Goal: Transaction & Acquisition: Purchase product/service

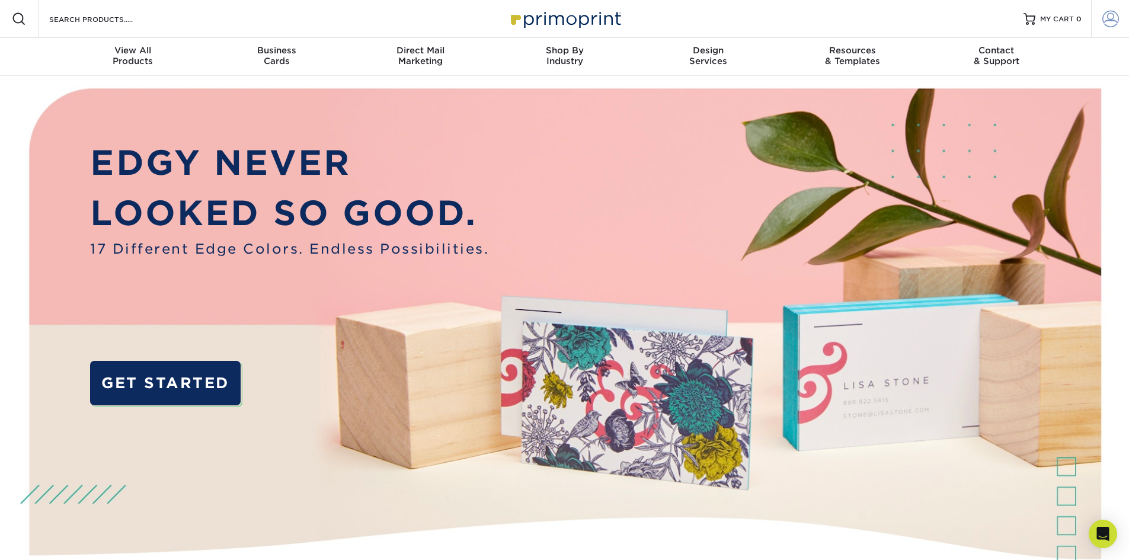
click at [1115, 20] on span at bounding box center [1110, 19] width 17 height 17
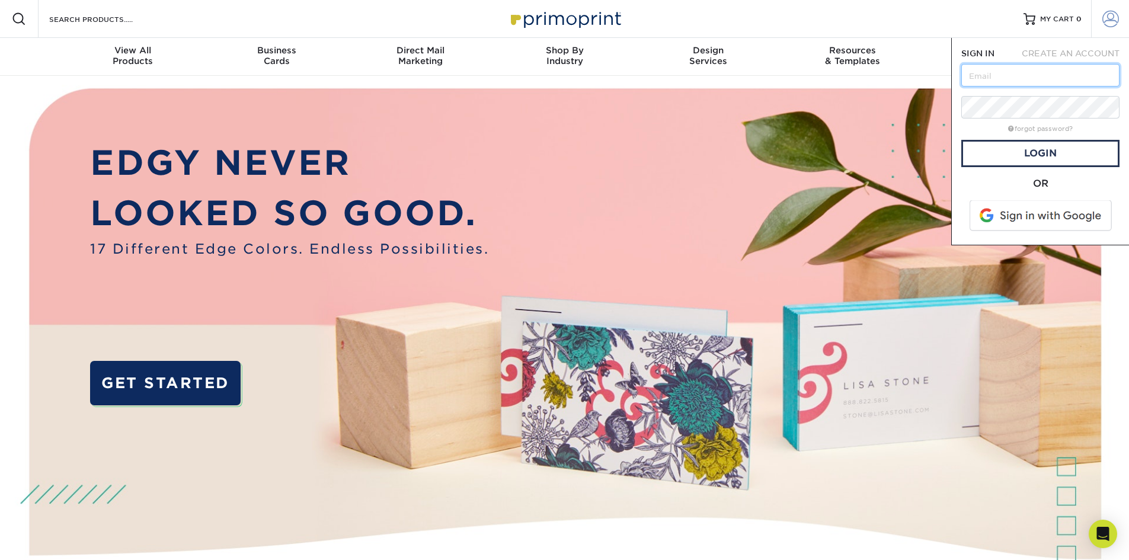
type input "drsethbarr@gmail.com"
click at [1029, 151] on link "Login" at bounding box center [1040, 153] width 158 height 27
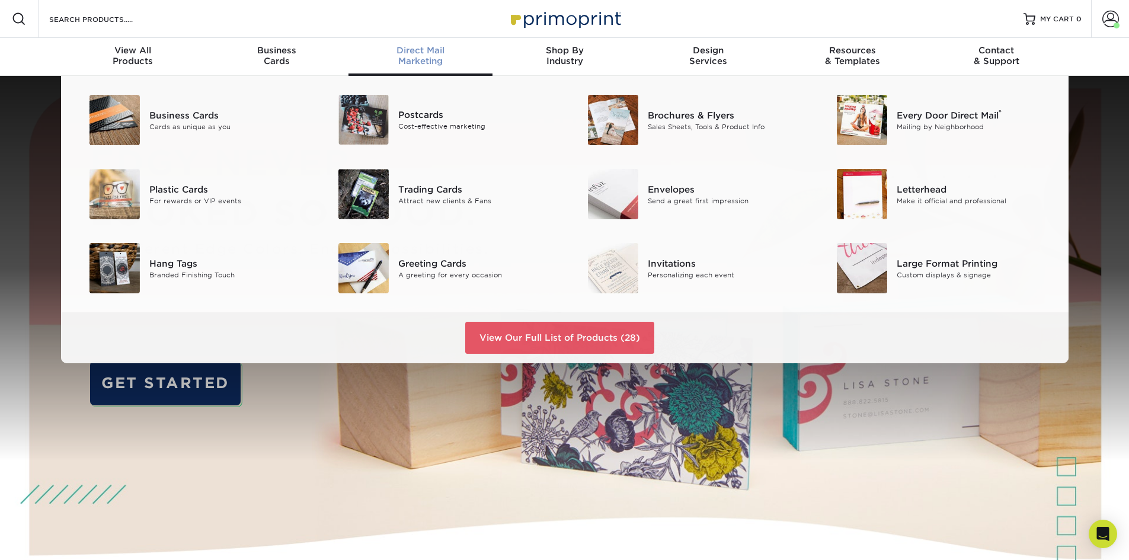
click at [401, 48] on span "Direct Mail" at bounding box center [420, 50] width 144 height 11
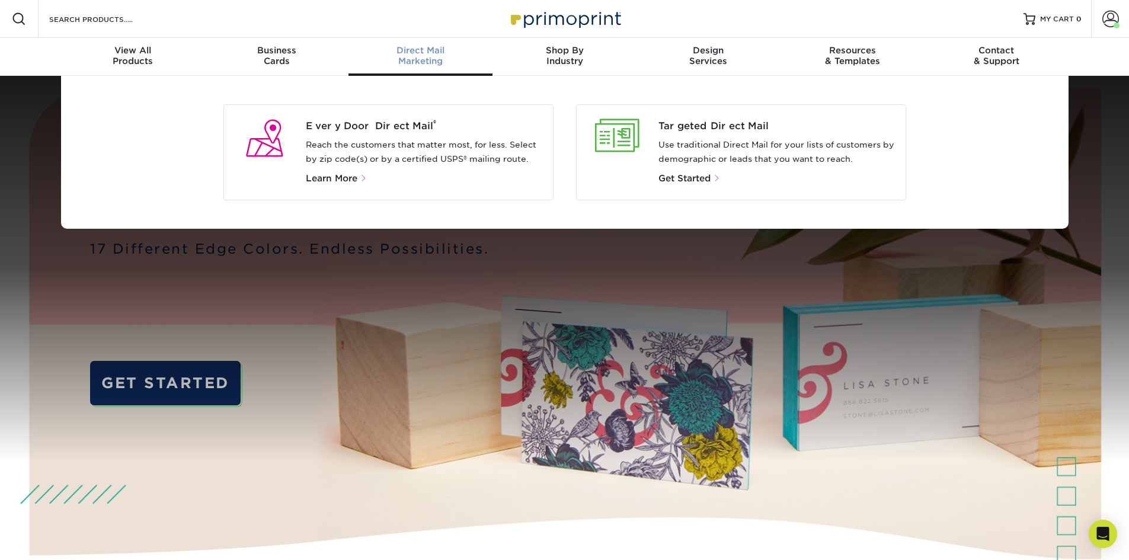
click at [351, 139] on p "Reach the customers that matter most, for less. Select by zip code(s) or by a c…" at bounding box center [425, 152] width 238 height 28
click at [353, 123] on span "Every Door Direct Mail ®" at bounding box center [425, 126] width 238 height 14
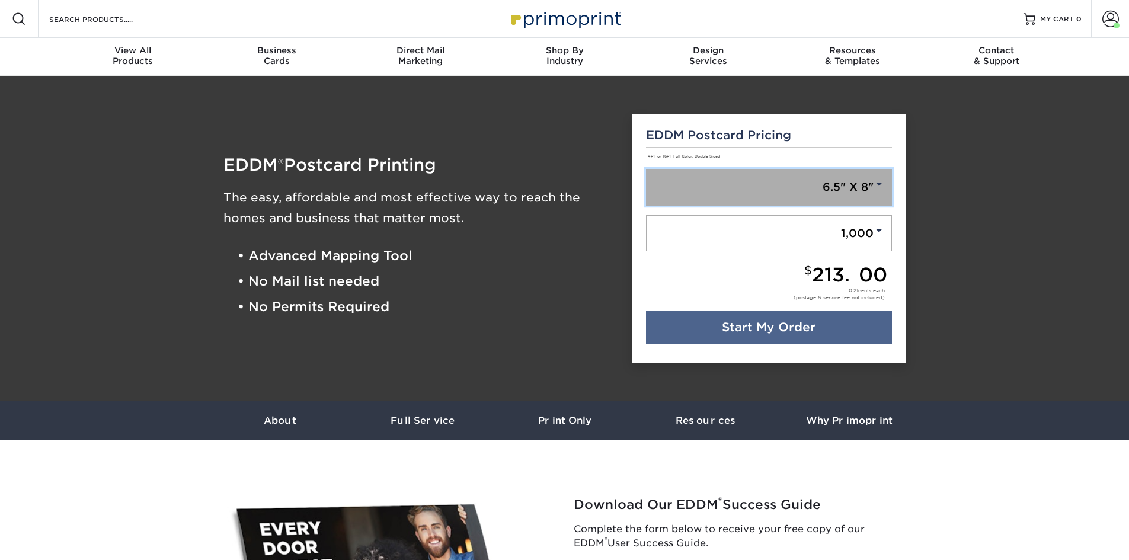
click at [848, 188] on link "6.5" X 8"" at bounding box center [769, 187] width 246 height 37
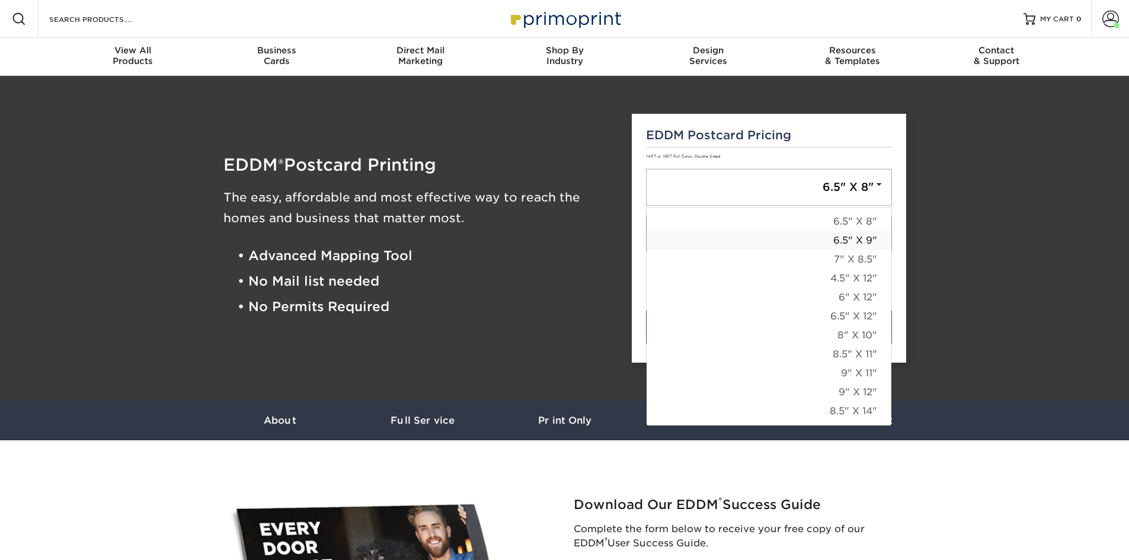
click at [851, 242] on link "6.5" X 9"" at bounding box center [769, 240] width 245 height 19
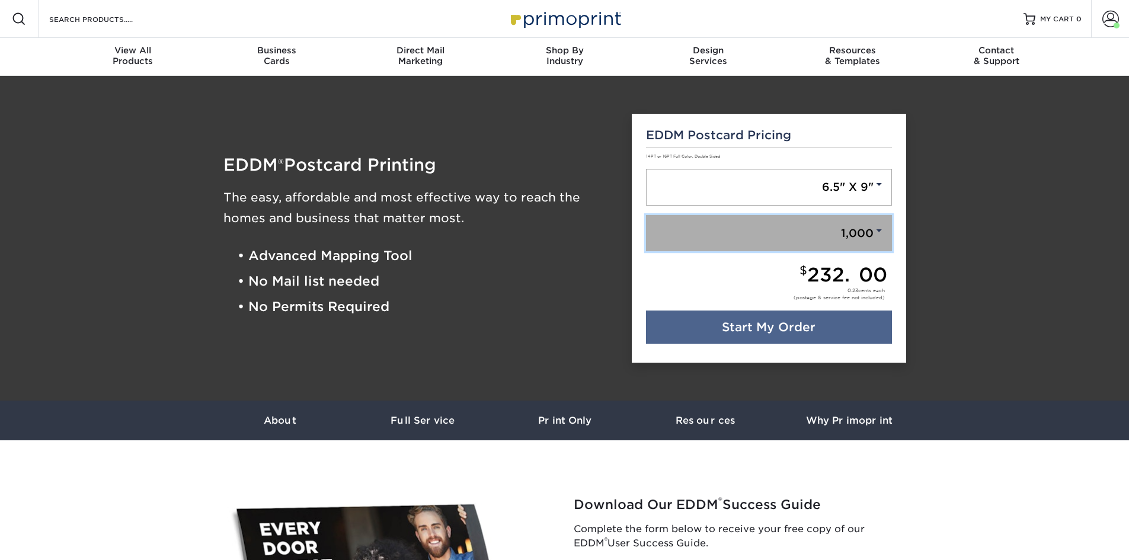
click at [840, 238] on link "1,000" at bounding box center [769, 233] width 246 height 37
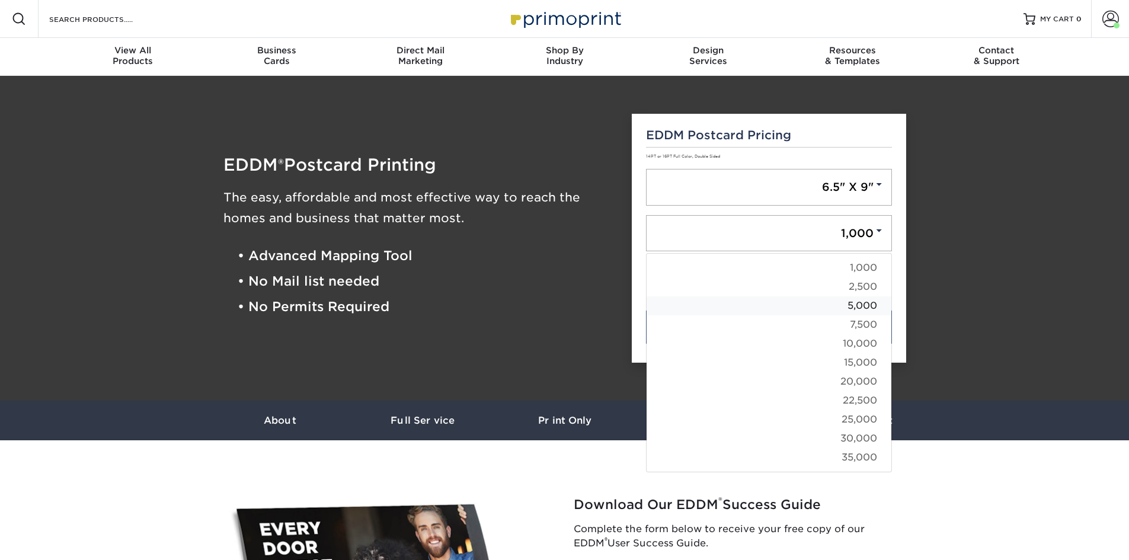
click at [850, 305] on link "5,000" at bounding box center [769, 305] width 245 height 19
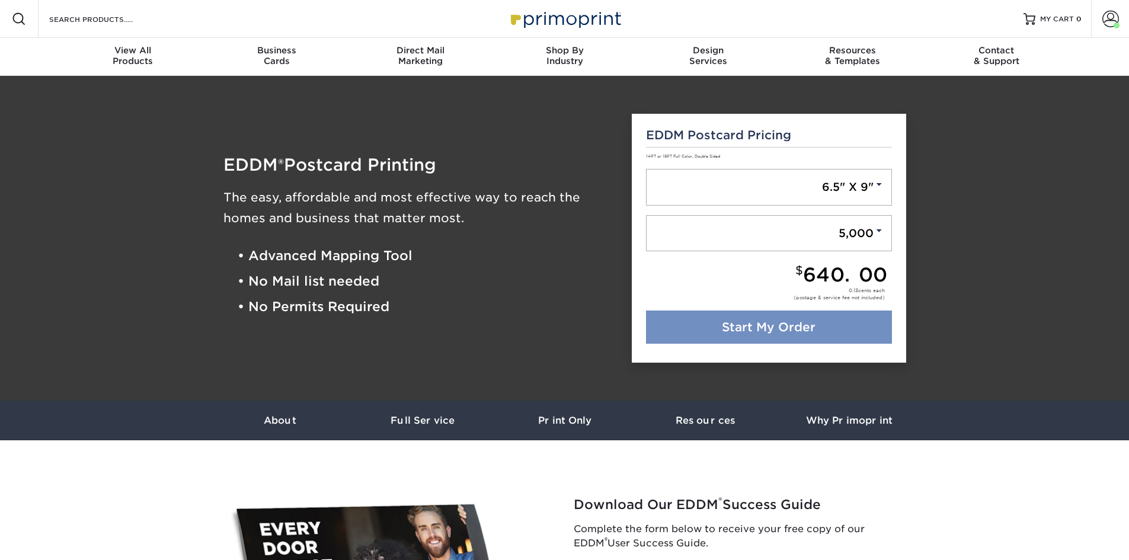
click at [839, 325] on link "Start My Order" at bounding box center [769, 327] width 246 height 33
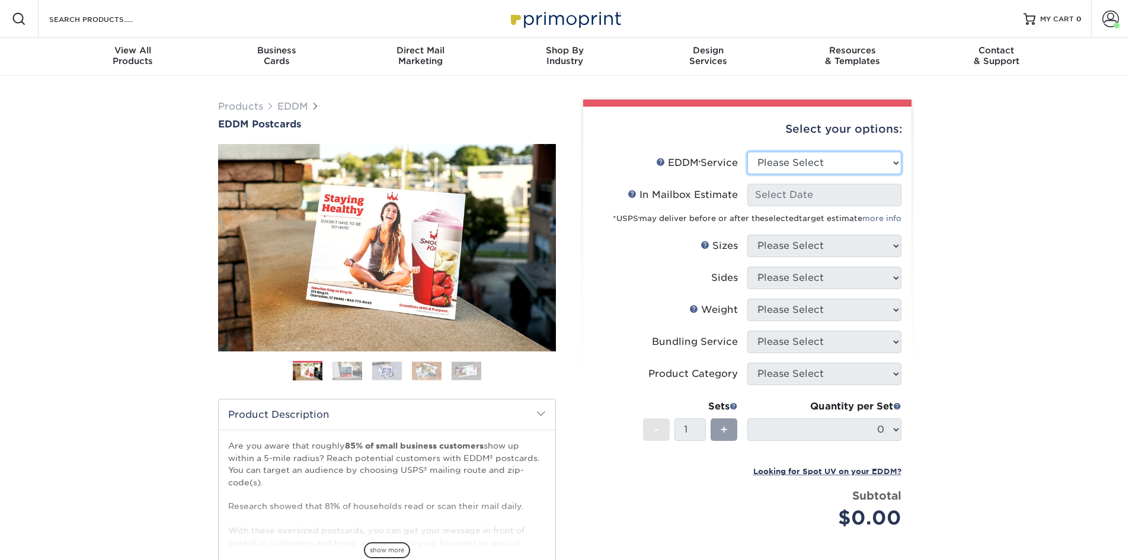
click at [826, 163] on select "Please Select Full Service Print Only" at bounding box center [824, 163] width 154 height 23
select select "full_service"
click at [747, 152] on select "Please Select Full Service Print Only" at bounding box center [824, 163] width 154 height 23
select select "-1"
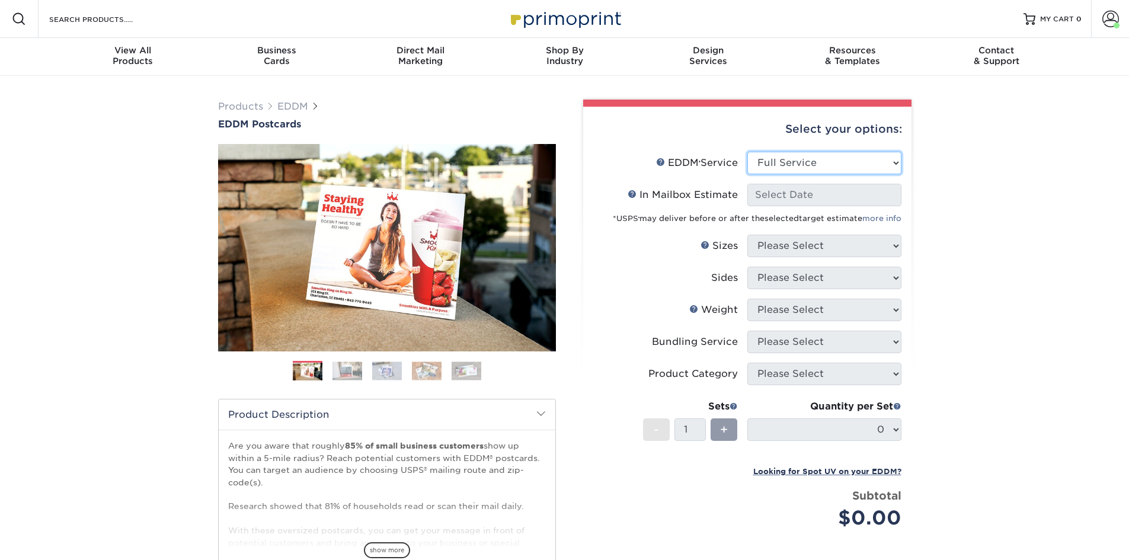
select select "-1"
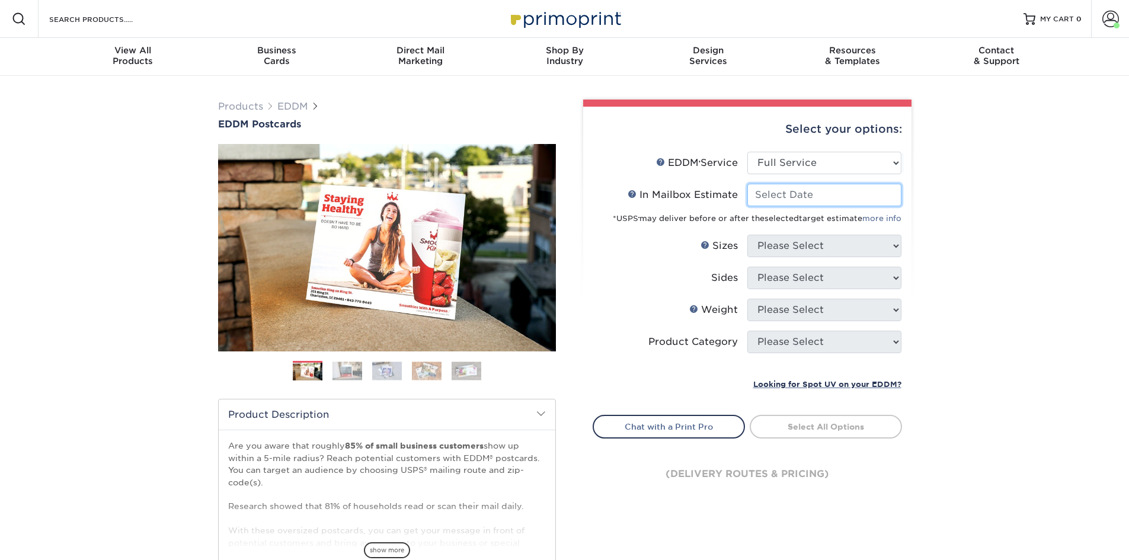
click at [798, 193] on input "In Mailbox Estimate Help In Mailbox Estimate" at bounding box center [824, 195] width 154 height 23
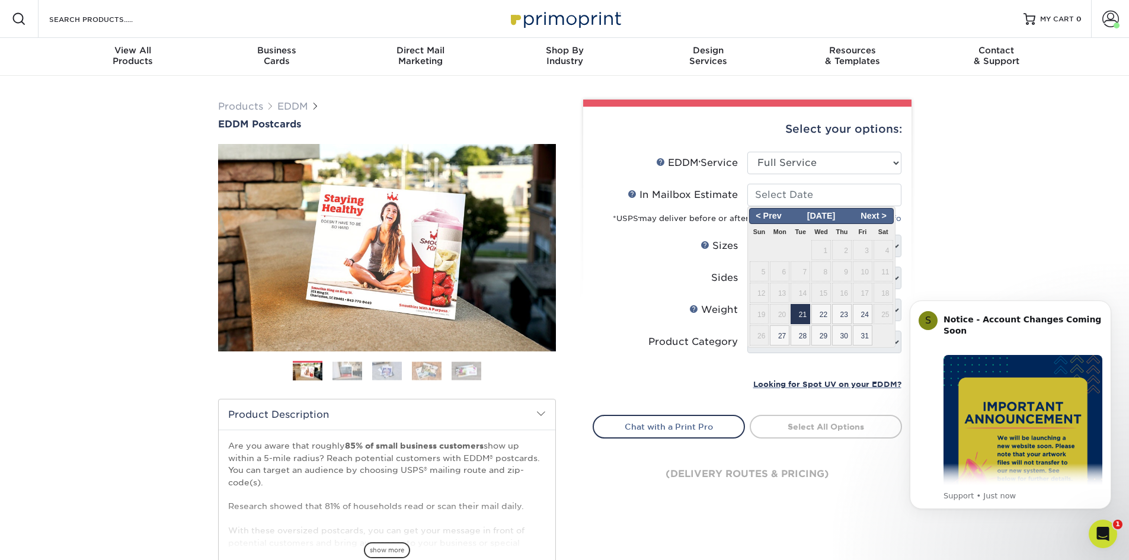
click at [800, 314] on span "21" at bounding box center [801, 314] width 20 height 20
type input "2025-10-21"
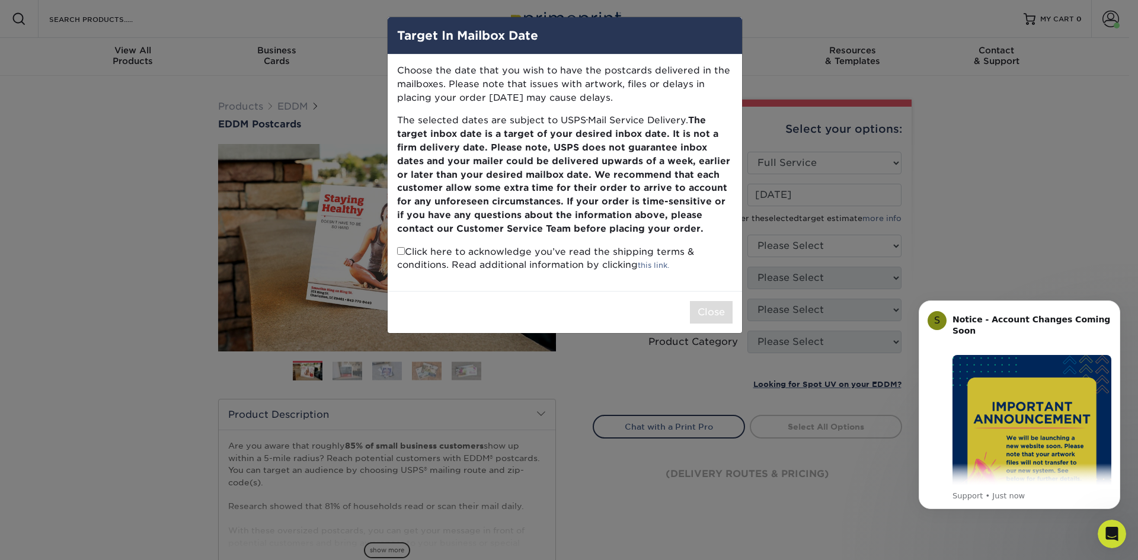
click at [401, 251] on input "checkbox" at bounding box center [401, 251] width 8 height 8
checkbox input "true"
click at [716, 313] on button "Close" at bounding box center [711, 312] width 43 height 23
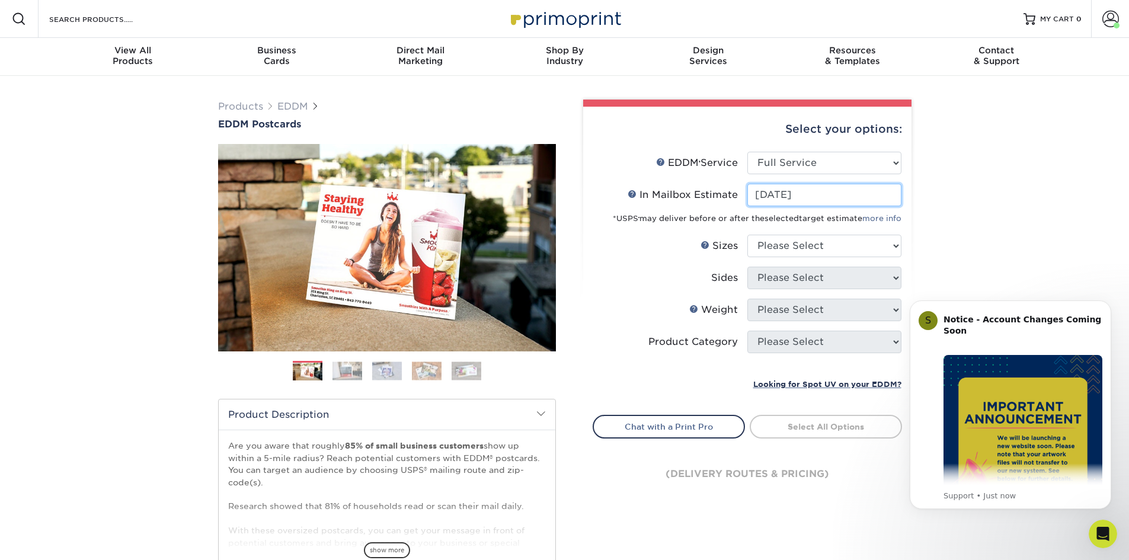
click at [829, 192] on input "2025-10-21" at bounding box center [824, 195] width 154 height 23
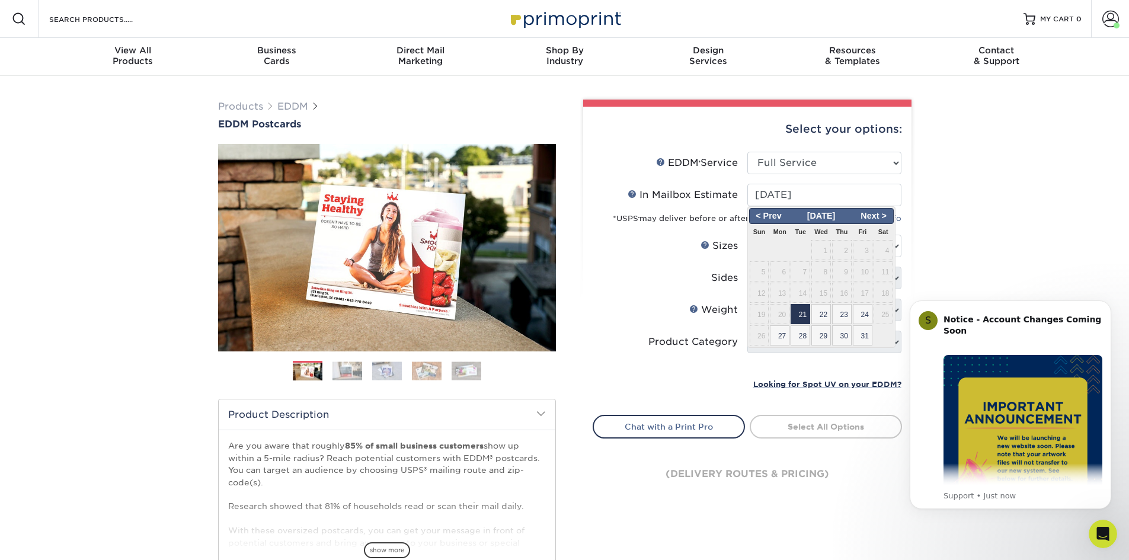
click at [801, 314] on span "21" at bounding box center [801, 314] width 20 height 20
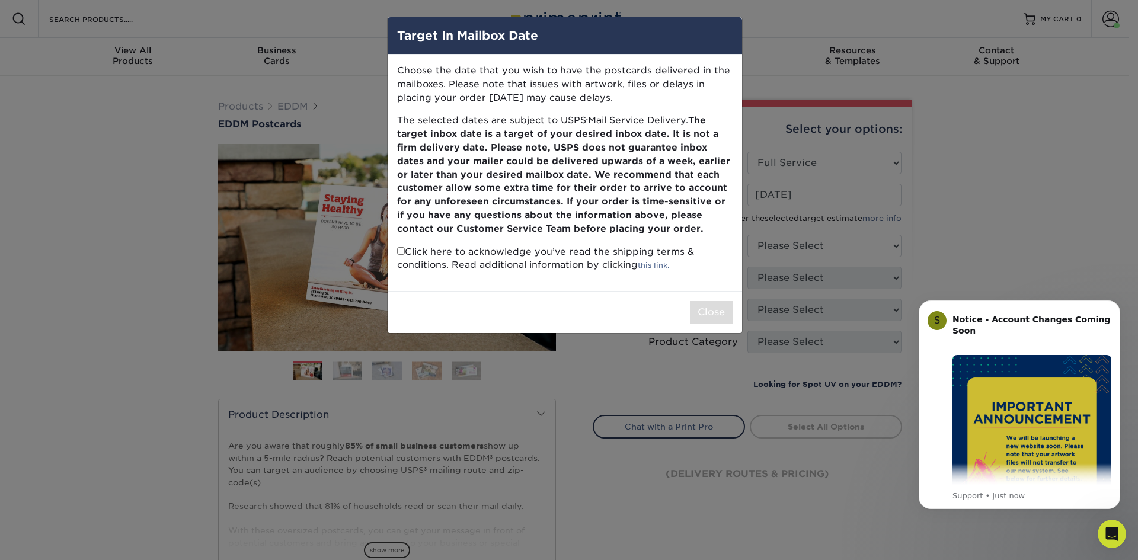
click at [399, 252] on input "checkbox" at bounding box center [401, 251] width 8 height 8
checkbox input "true"
click at [707, 313] on button "Close" at bounding box center [711, 312] width 43 height 23
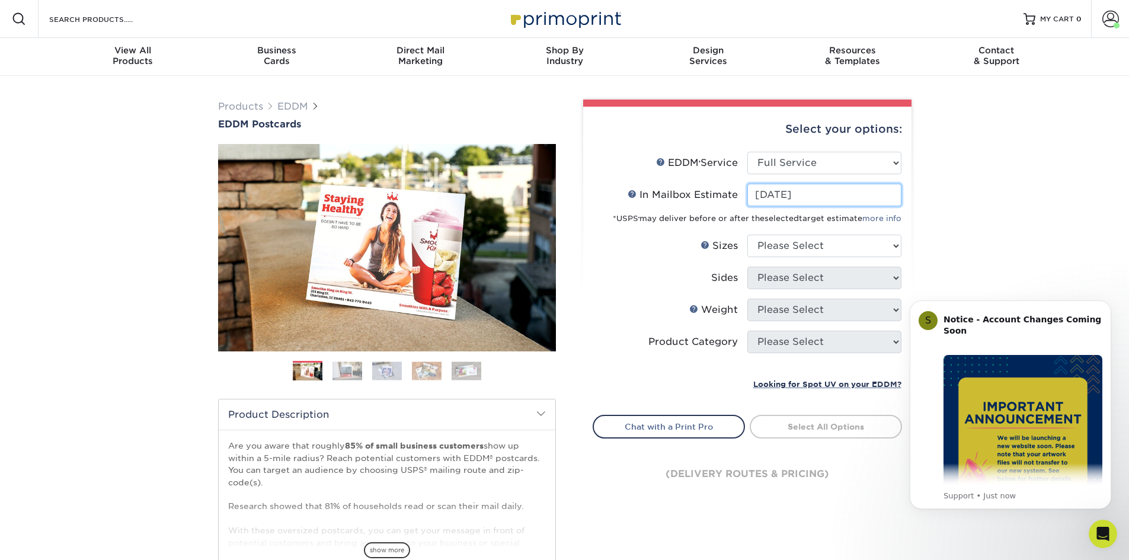
click at [810, 191] on input "2025-10-21" at bounding box center [824, 195] width 154 height 23
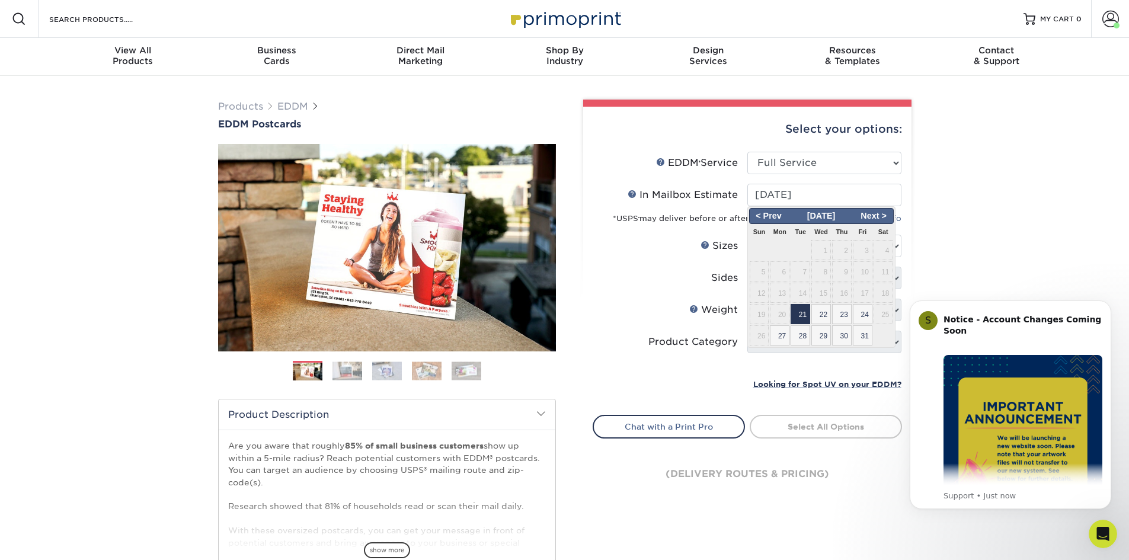
click at [798, 316] on span "21" at bounding box center [801, 314] width 20 height 20
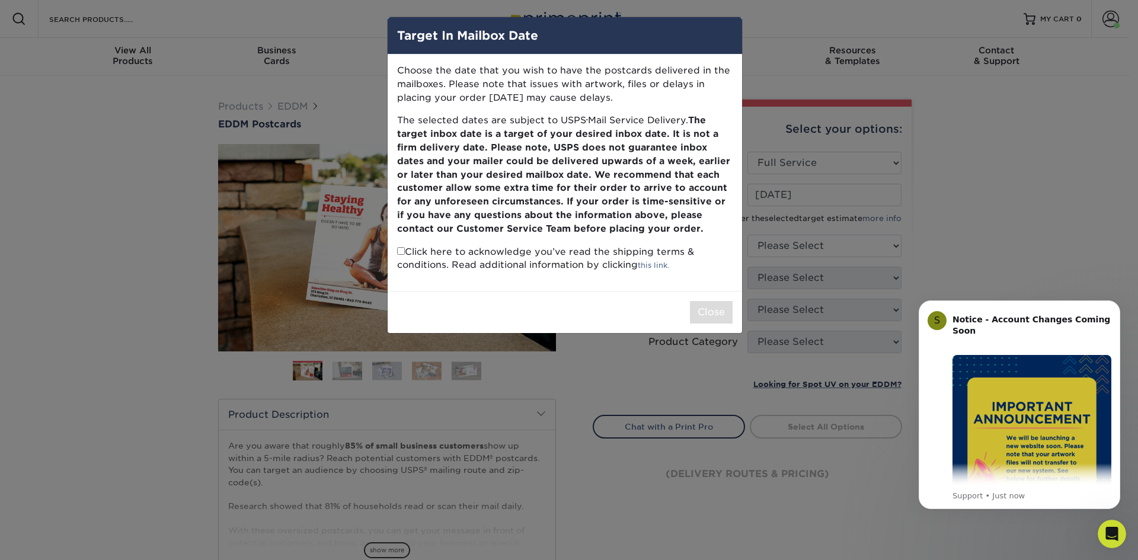
click at [397, 254] on input "checkbox" at bounding box center [401, 251] width 8 height 8
checkbox input "true"
click at [714, 311] on button "Close" at bounding box center [711, 312] width 43 height 23
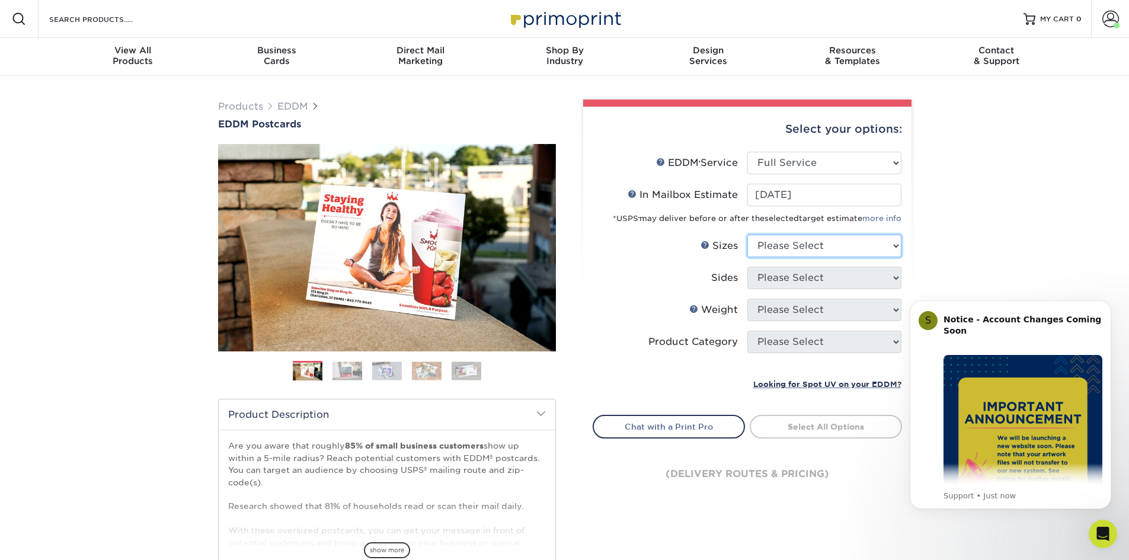
click at [798, 235] on select "Please Select 4.5" x 12" 6" x 12" 6.5" x 8" 6.5" x 9" 6.5" x 12" 7" x 8.5" 8" x…" at bounding box center [824, 246] width 154 height 23
select select "6.50x9.00"
click at [747, 235] on select "Please Select 4.5" x 12" 6" x 12" 6.5" x 8" 6.5" x 9" 6.5" x 12" 7" x 8.5" 8" x…" at bounding box center [824, 246] width 154 height 23
click at [804, 274] on select "Please Select Print Both Sides Print Front Only" at bounding box center [824, 278] width 154 height 23
select select "13abbda7-1d64-4f25-8bb2-c179b224825d"
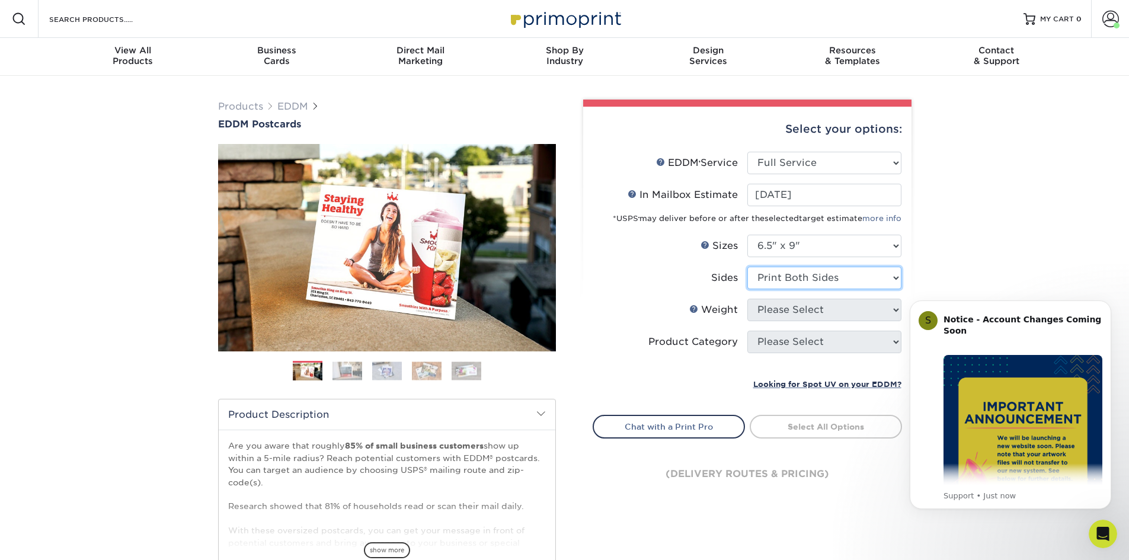
click at [747, 267] on select "Please Select Print Both Sides Print Front Only" at bounding box center [824, 278] width 154 height 23
click at [792, 315] on select "Please Select 16PT 14PT" at bounding box center [824, 310] width 154 height 23
select select "16PT"
click at [747, 299] on select "Please Select 16PT 14PT" at bounding box center [824, 310] width 154 height 23
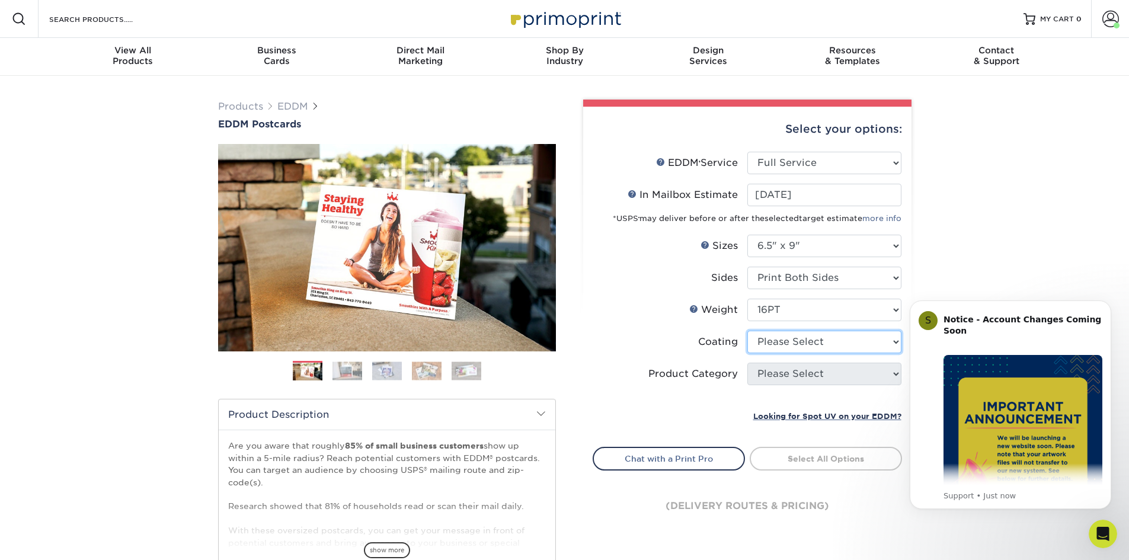
click at [789, 339] on select at bounding box center [824, 342] width 154 height 23
select select "ae367451-b2b8-45df-a344-0f05b6a12993"
click at [747, 331] on select at bounding box center [824, 342] width 154 height 23
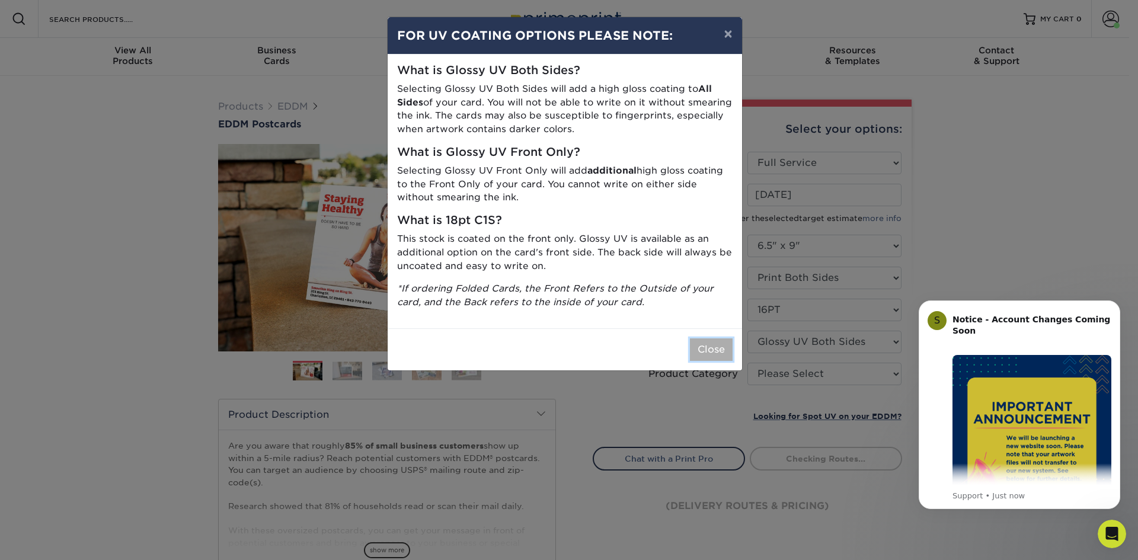
click at [707, 353] on button "Close" at bounding box center [711, 349] width 43 height 23
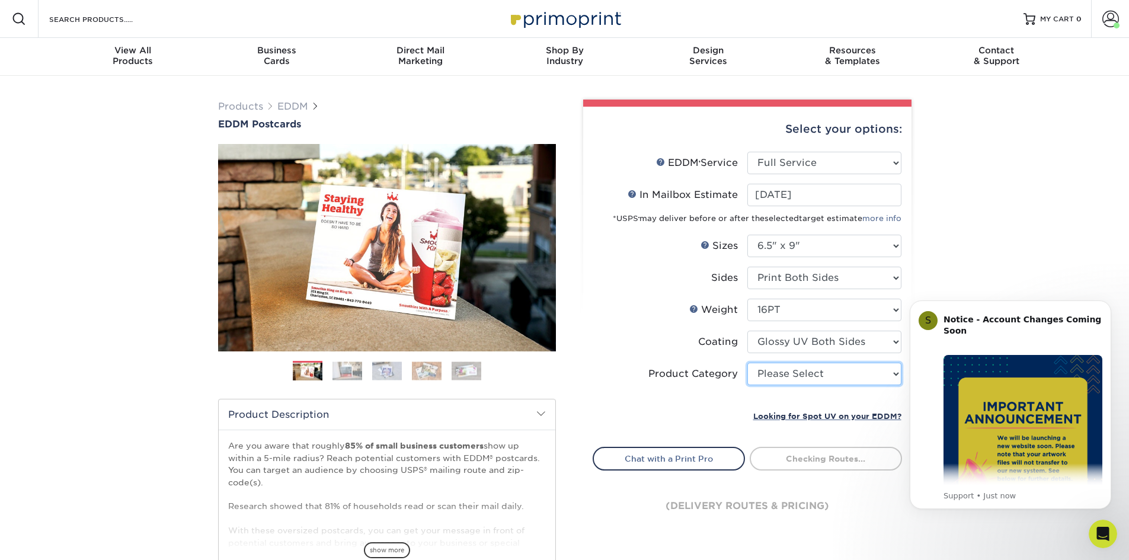
click at [800, 372] on select "Please Select Postcards" at bounding box center [824, 374] width 154 height 23
select select "9b7272e0-d6c8-4c3c-8e97-d3a1bcdab858"
click at [747, 363] on select "Please Select Postcards" at bounding box center [824, 374] width 154 height 23
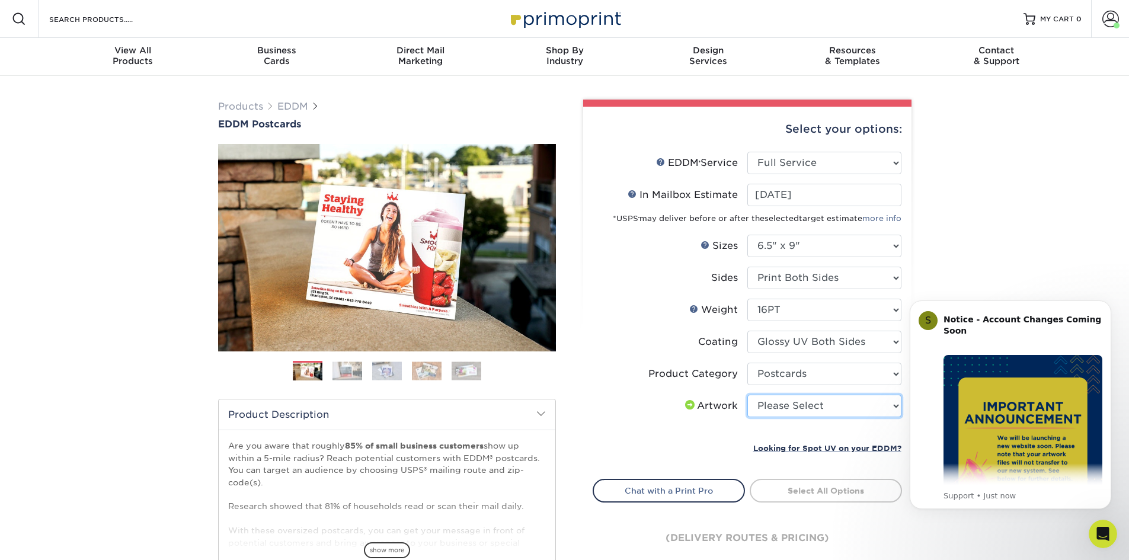
click at [788, 405] on select "Please Select I will upload files I need a design - $150" at bounding box center [824, 406] width 154 height 23
select select "upload"
click at [747, 395] on select "Please Select I will upload files I need a design - $150" at bounding box center [824, 406] width 154 height 23
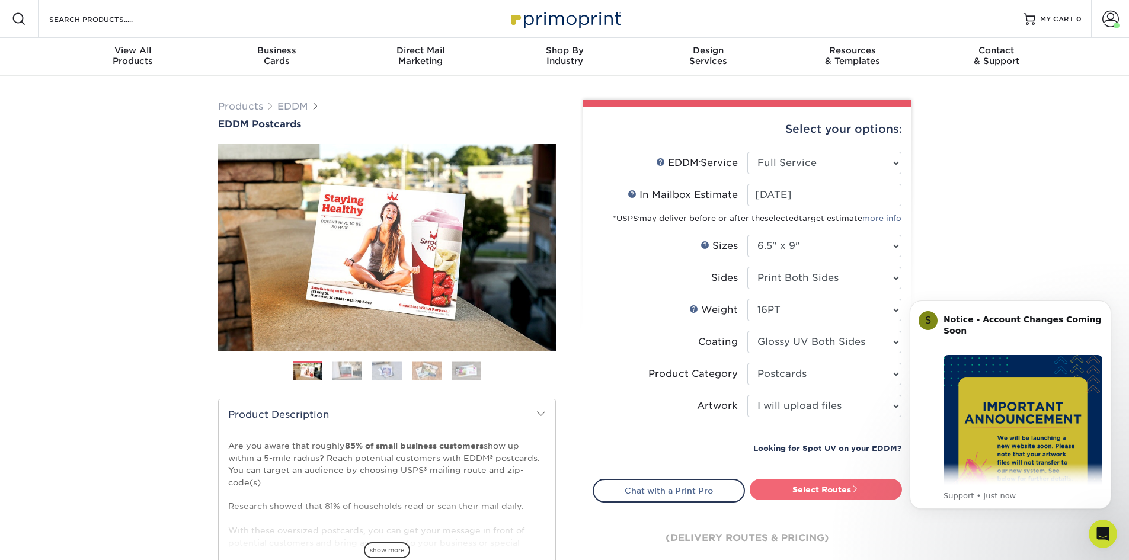
click at [805, 493] on link "Select Routes" at bounding box center [826, 489] width 152 height 21
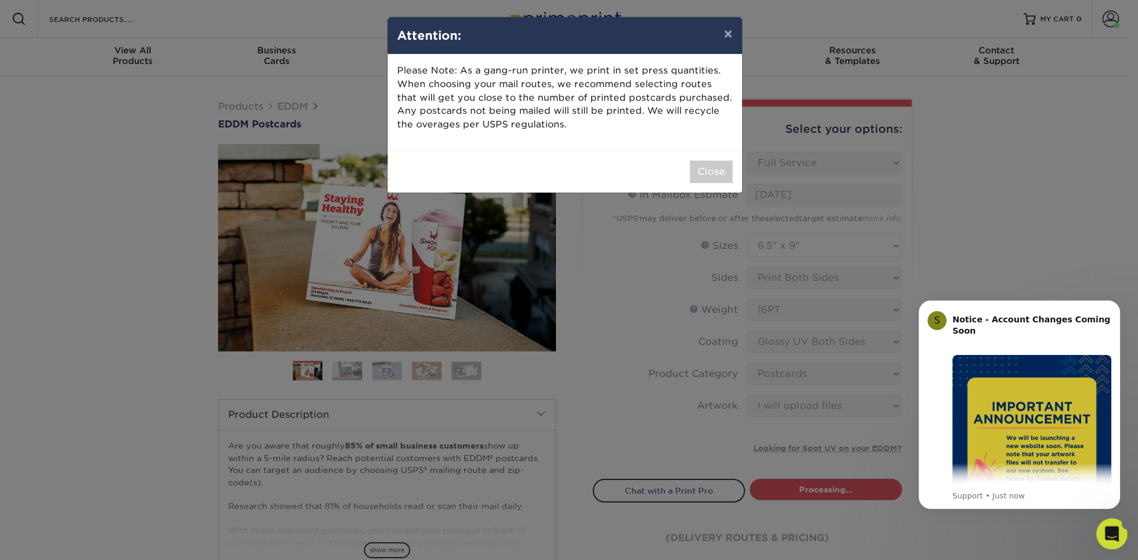
click at [1106, 538] on div "Open Intercom Messenger" at bounding box center [1110, 532] width 39 height 39
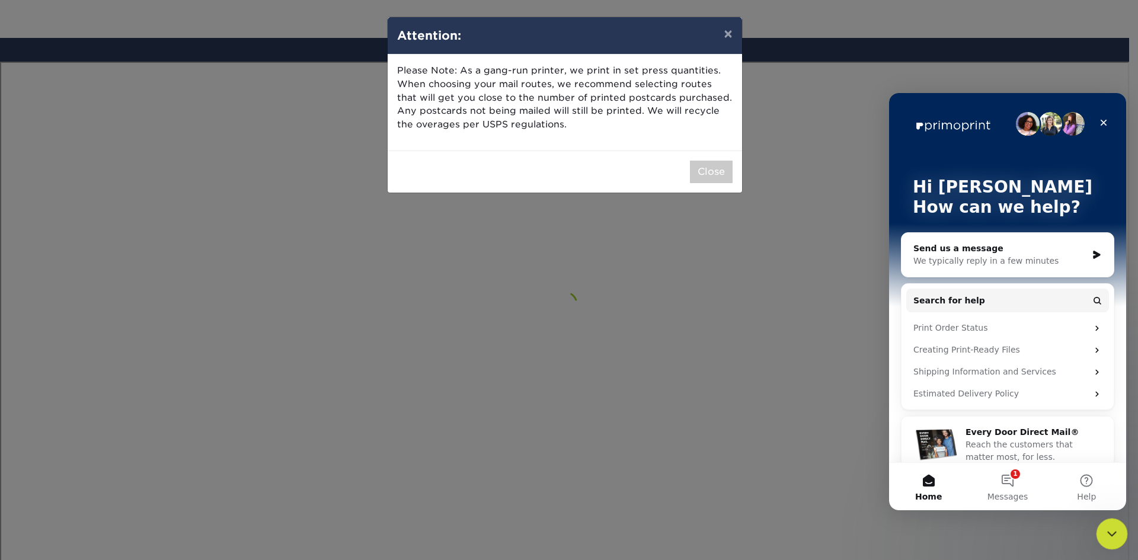
click at [1108, 536] on icon "Close Intercom Messenger" at bounding box center [1110, 532] width 14 height 14
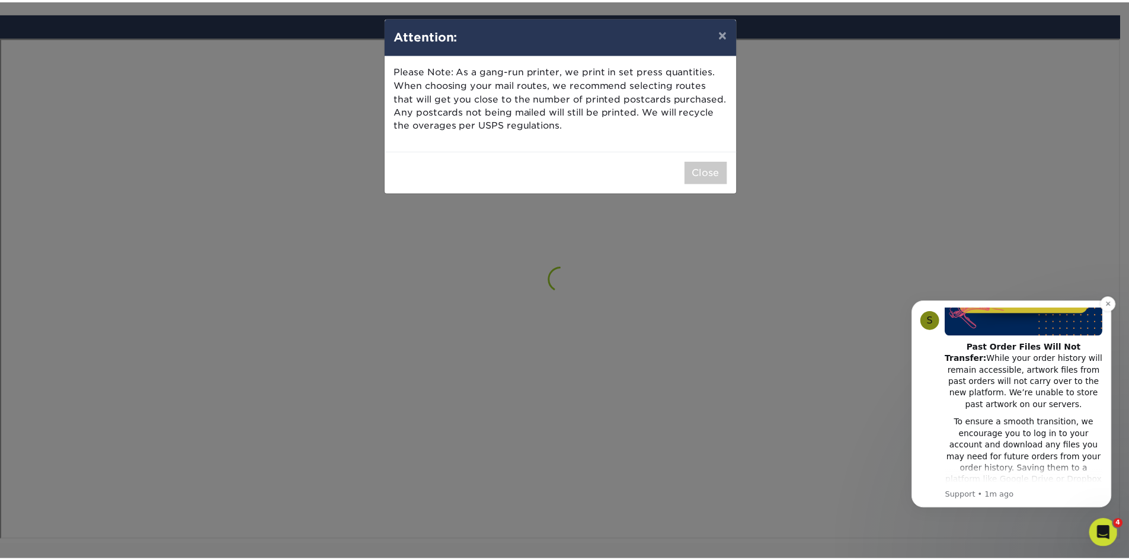
scroll to position [266, 0]
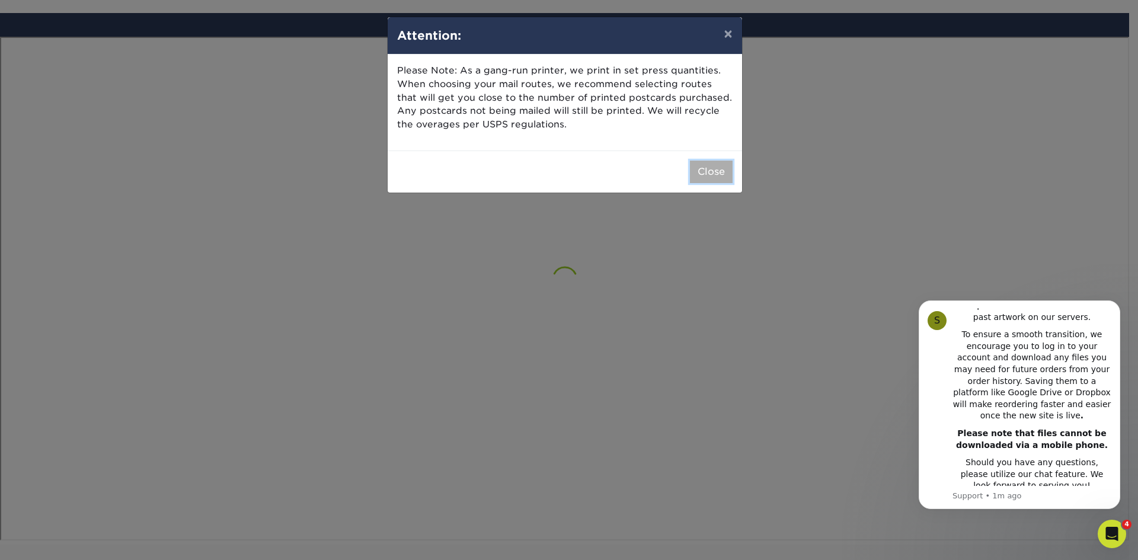
click at [706, 169] on button "Close" at bounding box center [711, 172] width 43 height 23
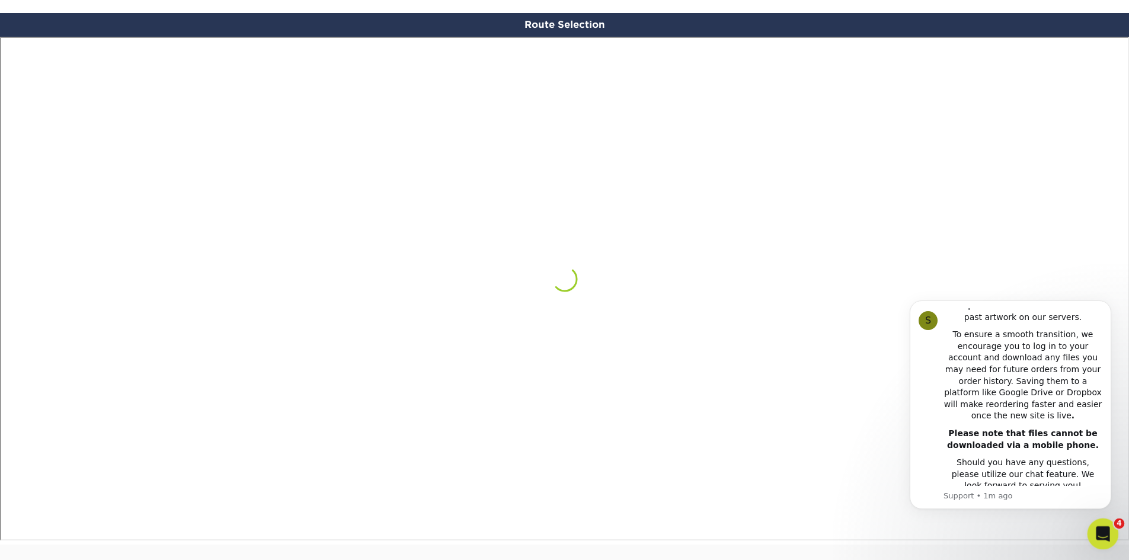
click at [1105, 535] on icon "Open Intercom Messenger" at bounding box center [1102, 533] width 20 height 20
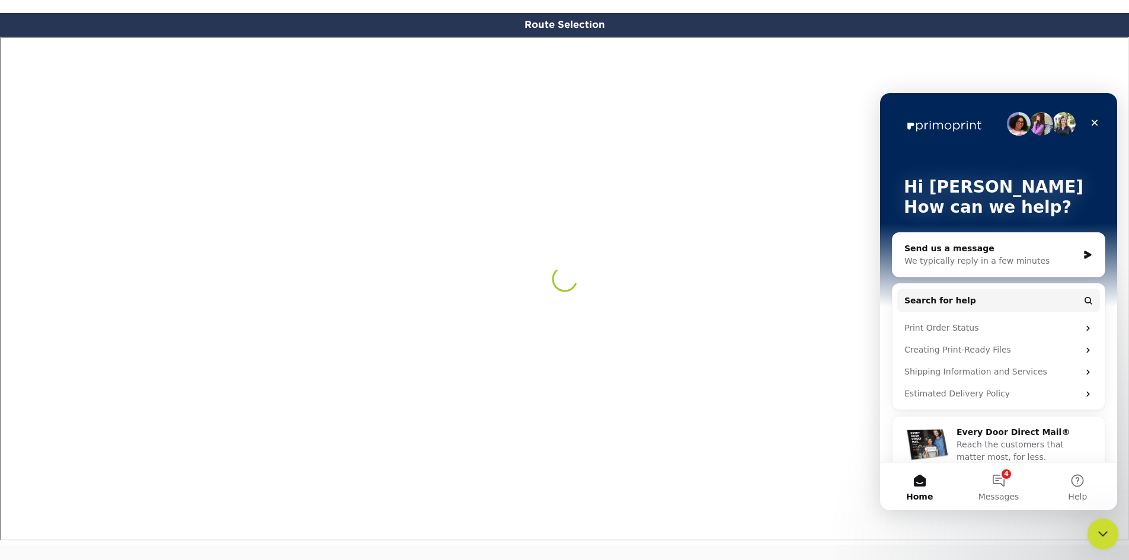
click at [1099, 527] on icon "Close Intercom Messenger" at bounding box center [1101, 532] width 14 height 14
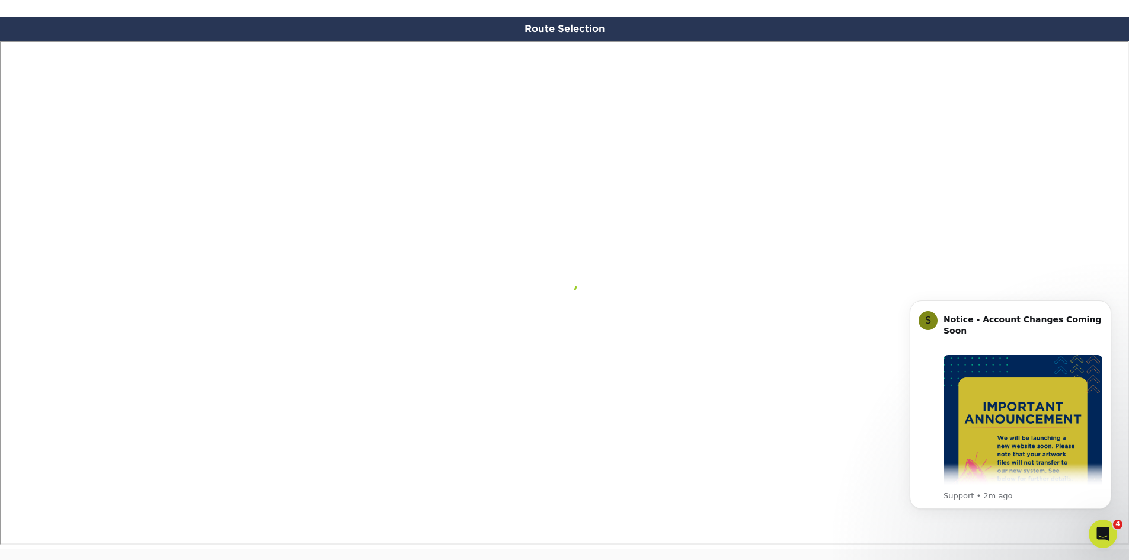
scroll to position [1023, 0]
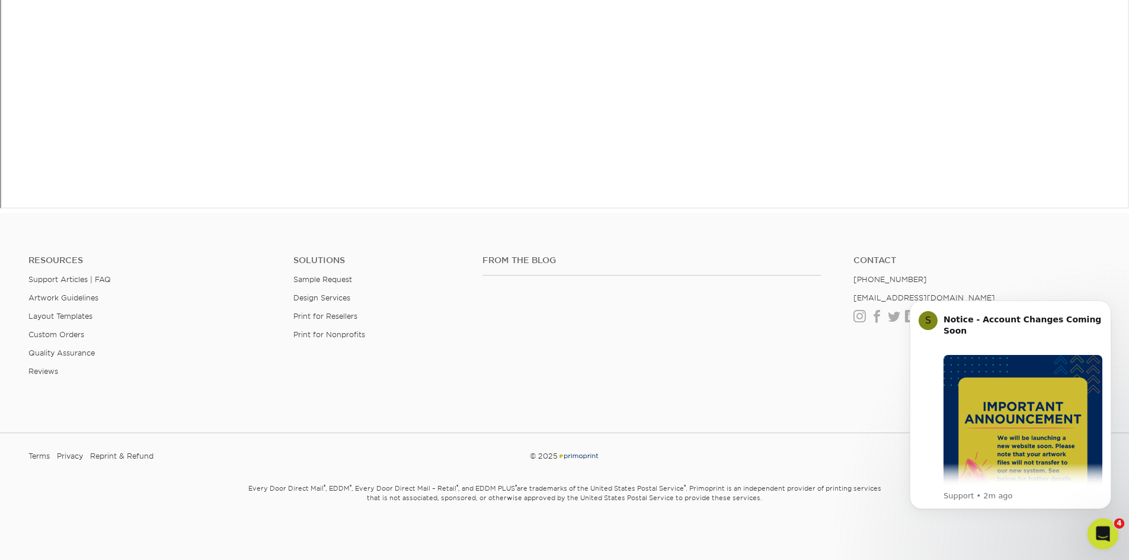
click at [1093, 532] on icon "Open Intercom Messenger" at bounding box center [1102, 533] width 20 height 20
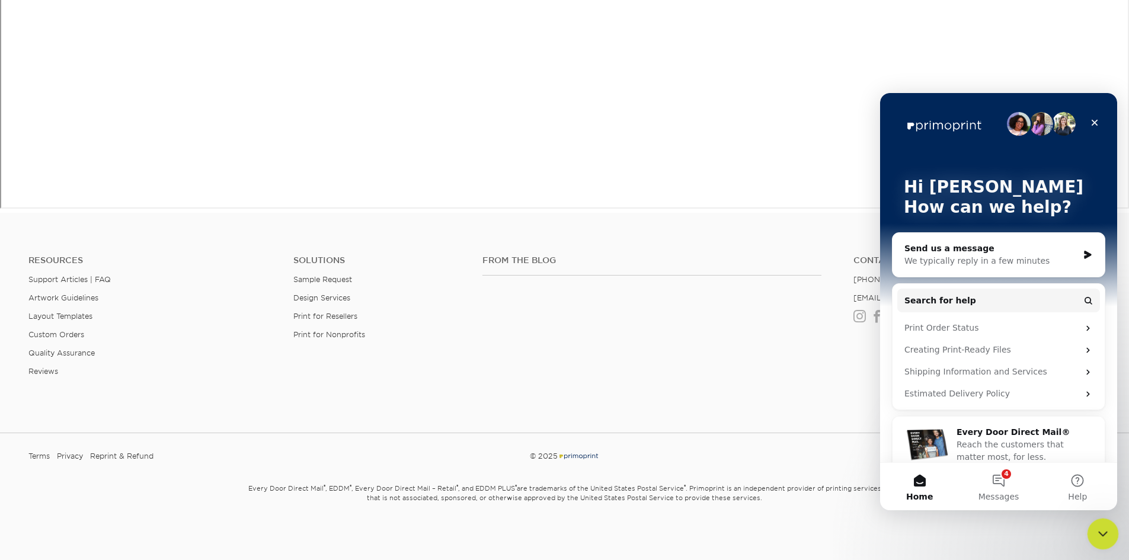
click at [1100, 523] on div "Close Intercom Messenger" at bounding box center [1101, 532] width 28 height 28
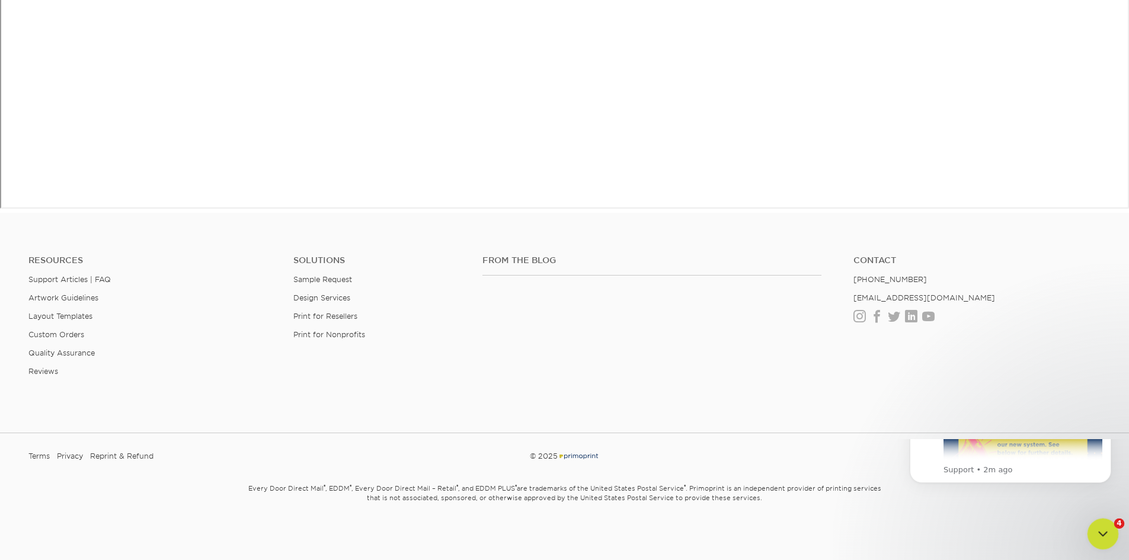
scroll to position [0, 0]
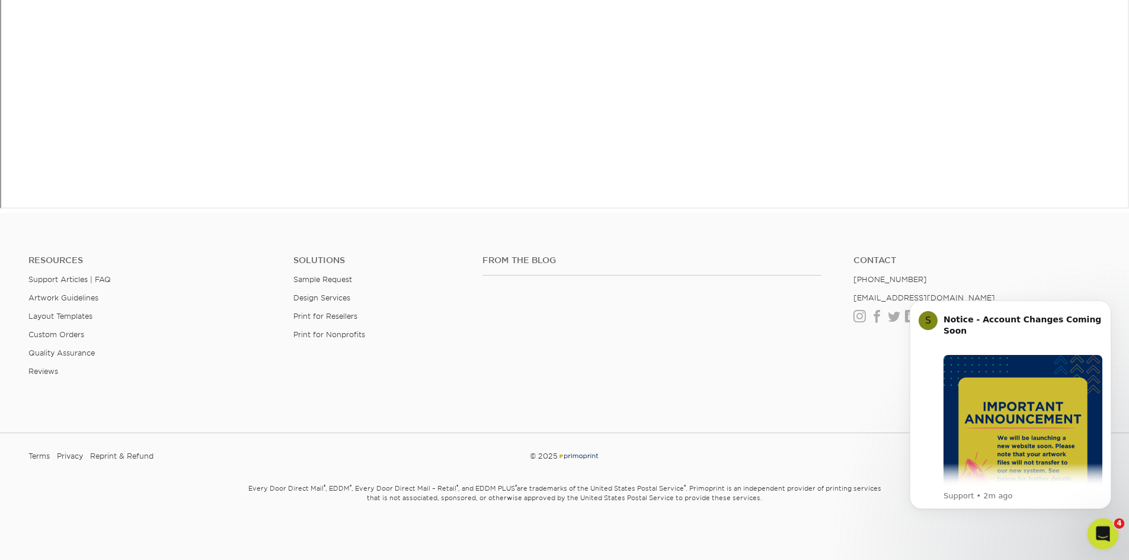
click at [1105, 527] on icon "Open Intercom Messenger" at bounding box center [1102, 533] width 20 height 20
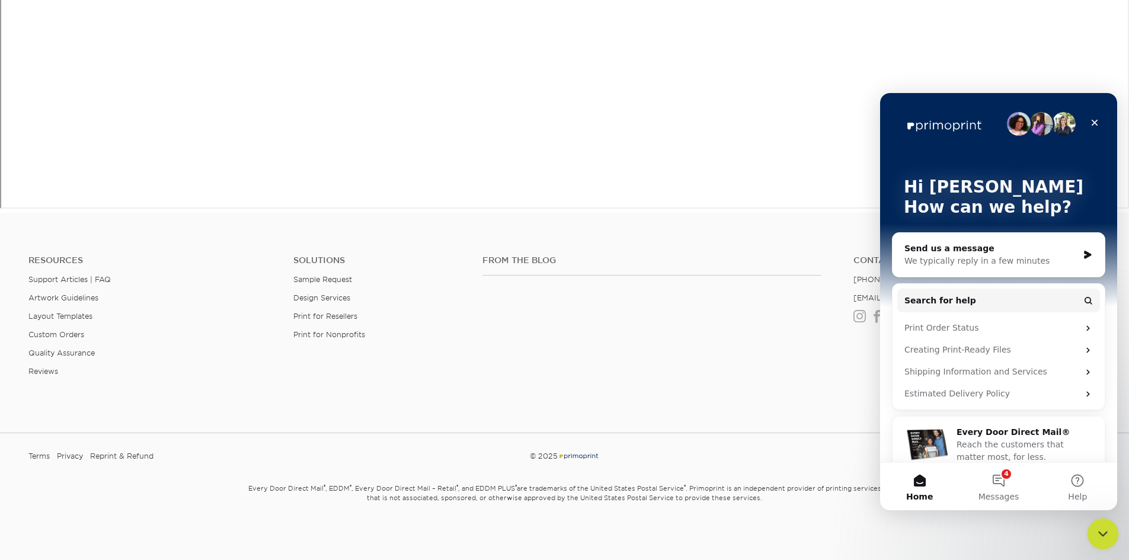
click at [1105, 528] on icon "Close Intercom Messenger" at bounding box center [1101, 532] width 14 height 14
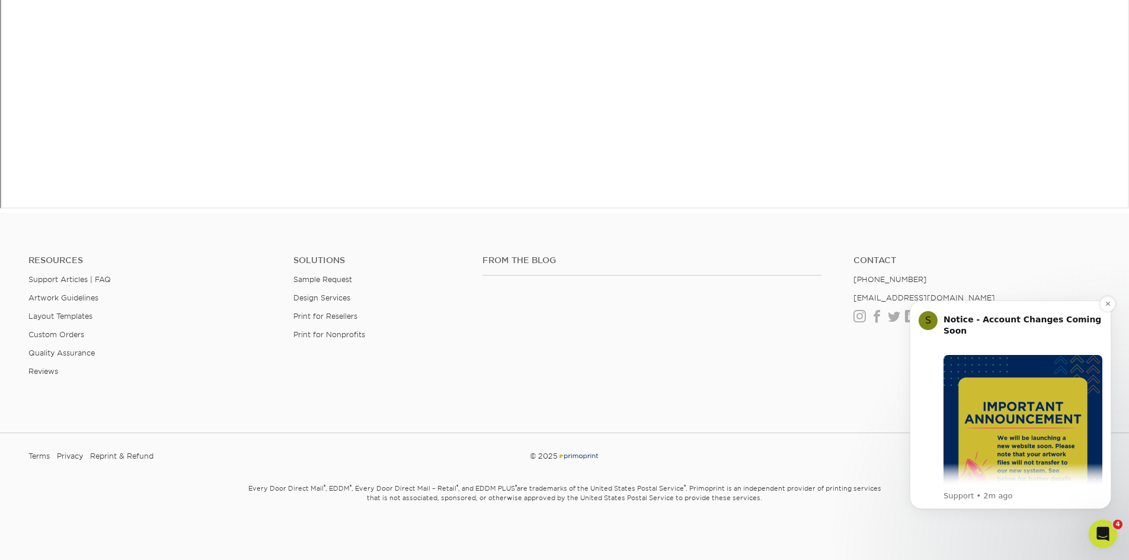
click at [957, 309] on div "Notice - Account Changes Coming Soon ​ Past Order Files Will Not Transfer: Whil…" at bounding box center [1023, 397] width 159 height 178
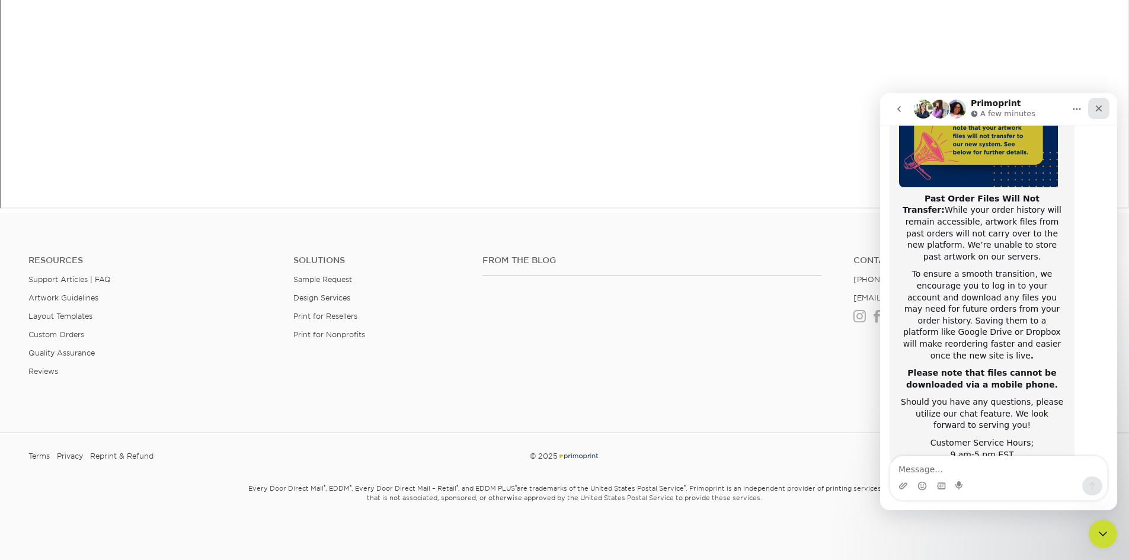
scroll to position [188, 0]
click at [1097, 107] on icon "Close" at bounding box center [1099, 108] width 7 height 7
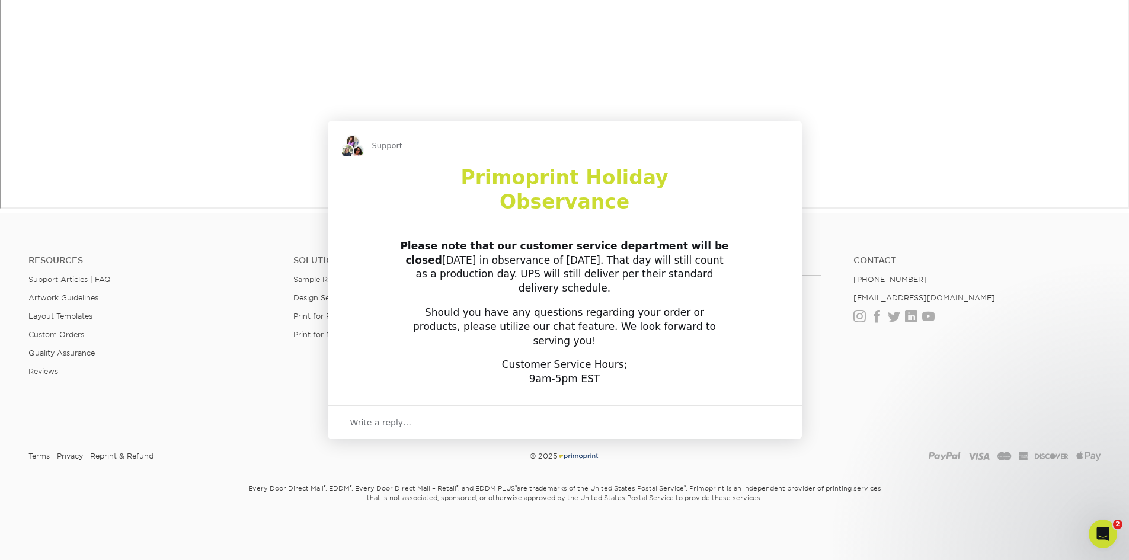
scroll to position [0, 0]
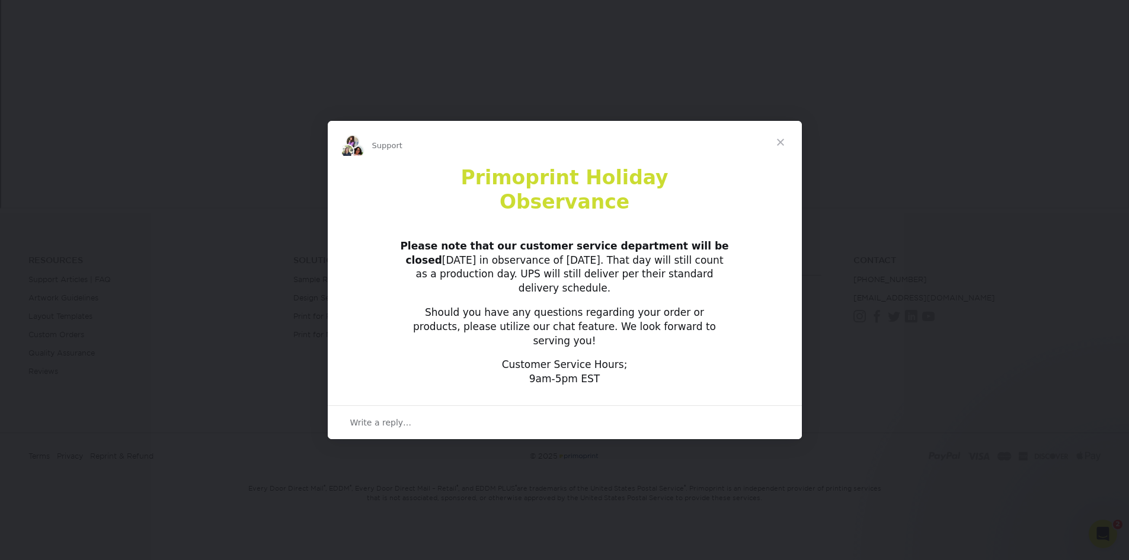
click at [779, 159] on span "Close" at bounding box center [780, 142] width 43 height 43
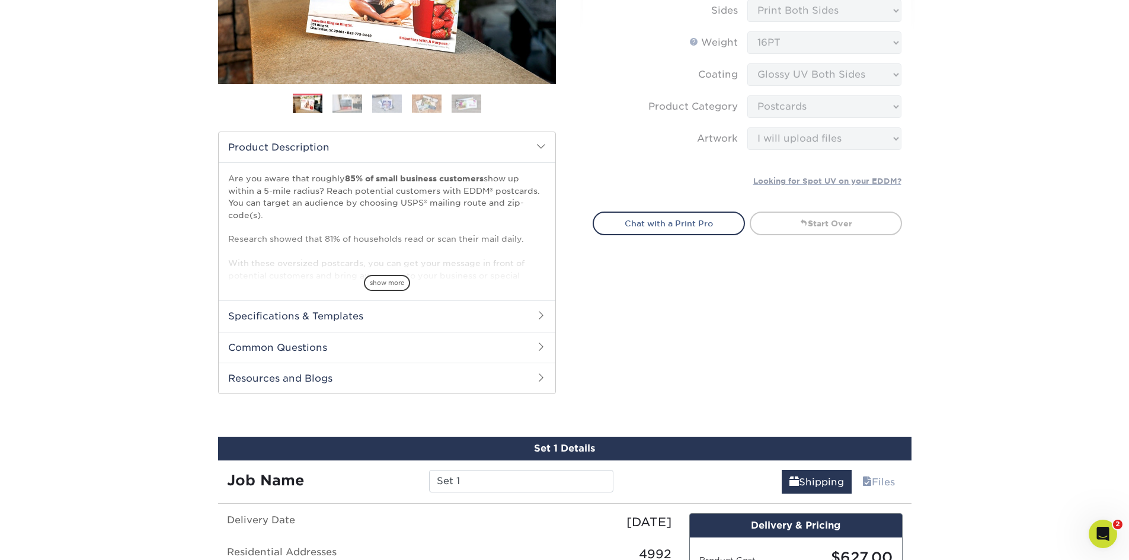
scroll to position [603, 0]
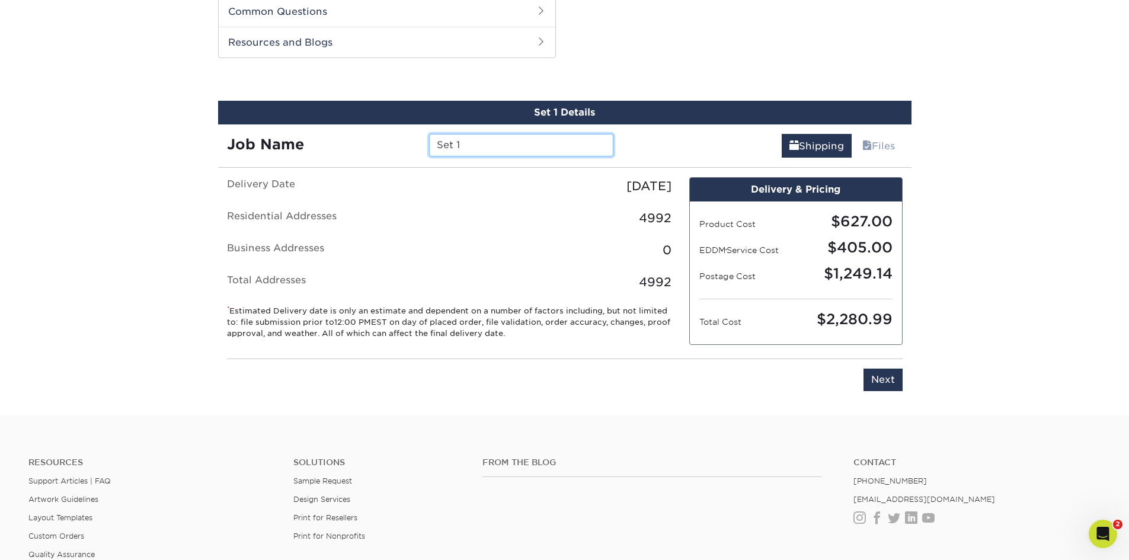
click at [488, 139] on input "Set 1" at bounding box center [521, 145] width 184 height 23
click at [488, 141] on input "Set 1" at bounding box center [521, 145] width 184 height 23
type input "S"
type input "Dr. Tim Farrell - Route A"
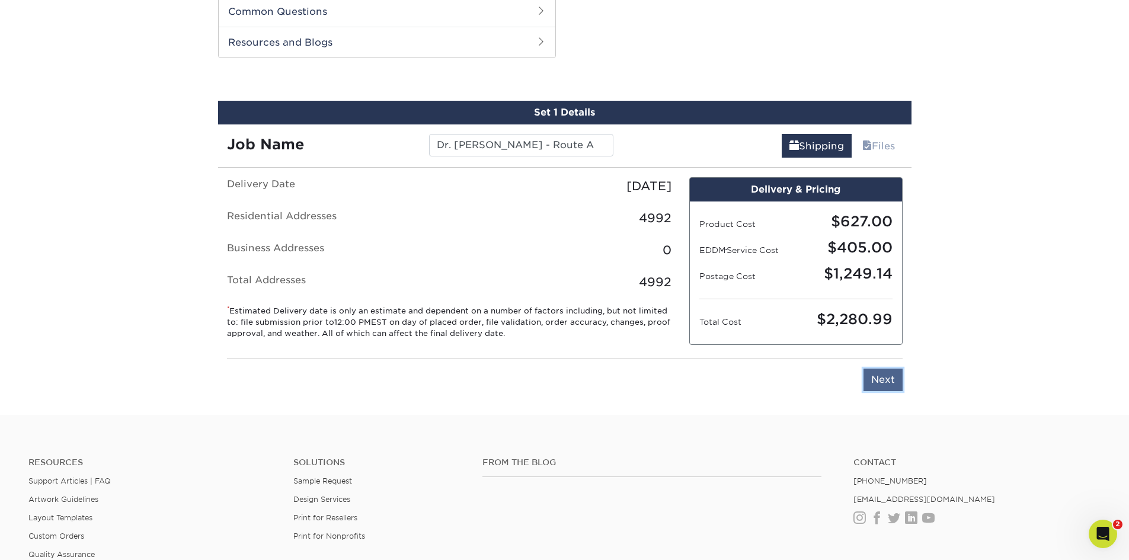
click at [880, 376] on input "Next" at bounding box center [883, 380] width 39 height 23
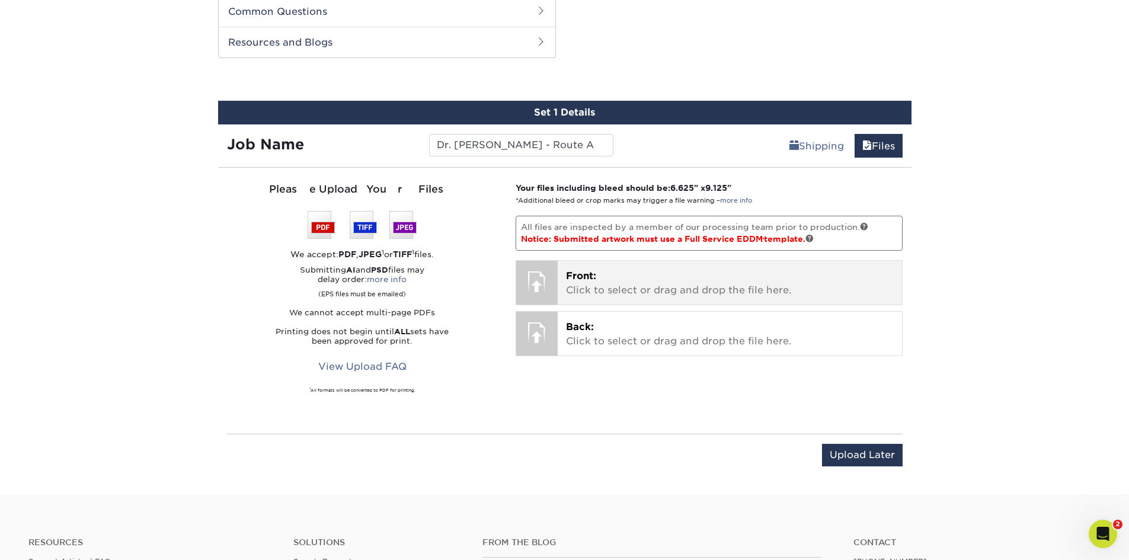
click at [587, 288] on p "Front: Click to select or drag and drop the file here." at bounding box center [730, 283] width 328 height 28
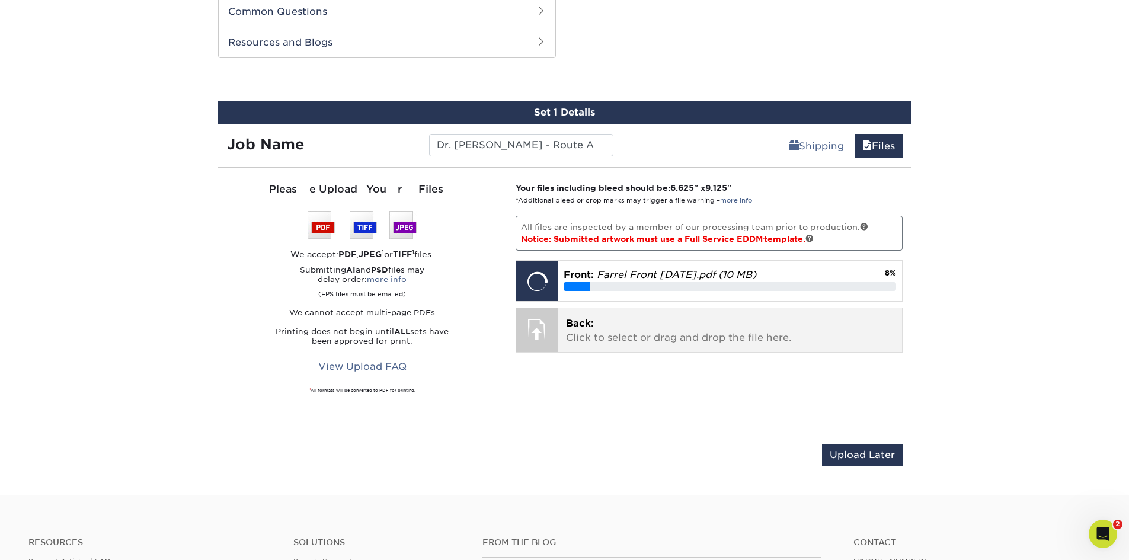
click at [542, 330] on div at bounding box center [536, 328] width 41 height 41
click at [549, 331] on div at bounding box center [536, 328] width 41 height 41
click at [581, 324] on span "Back:" at bounding box center [580, 323] width 28 height 11
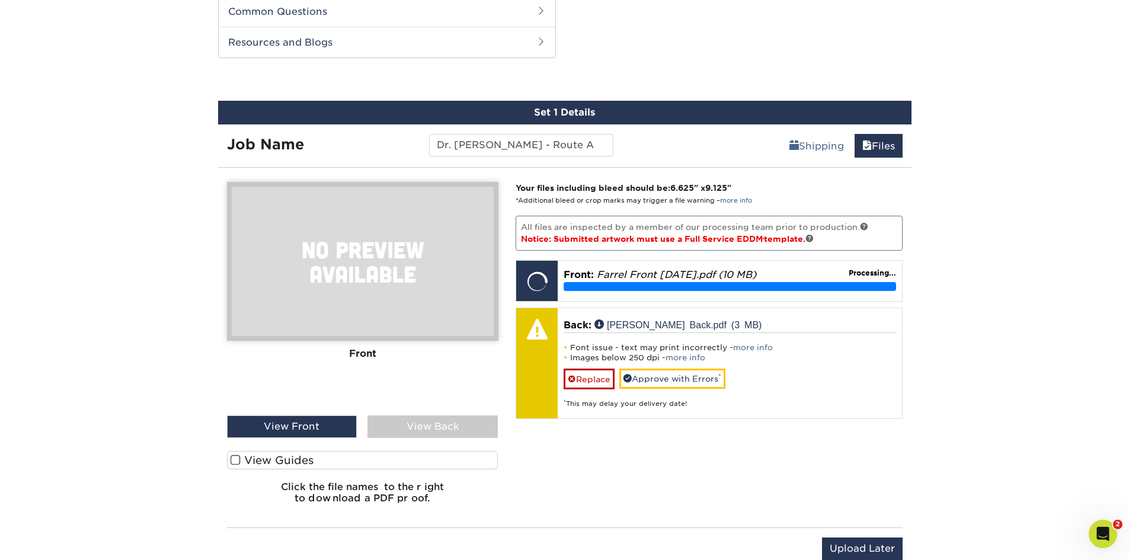
click at [363, 248] on img at bounding box center [362, 261] width 271 height 159
click at [409, 426] on div "View Back" at bounding box center [432, 426] width 130 height 23
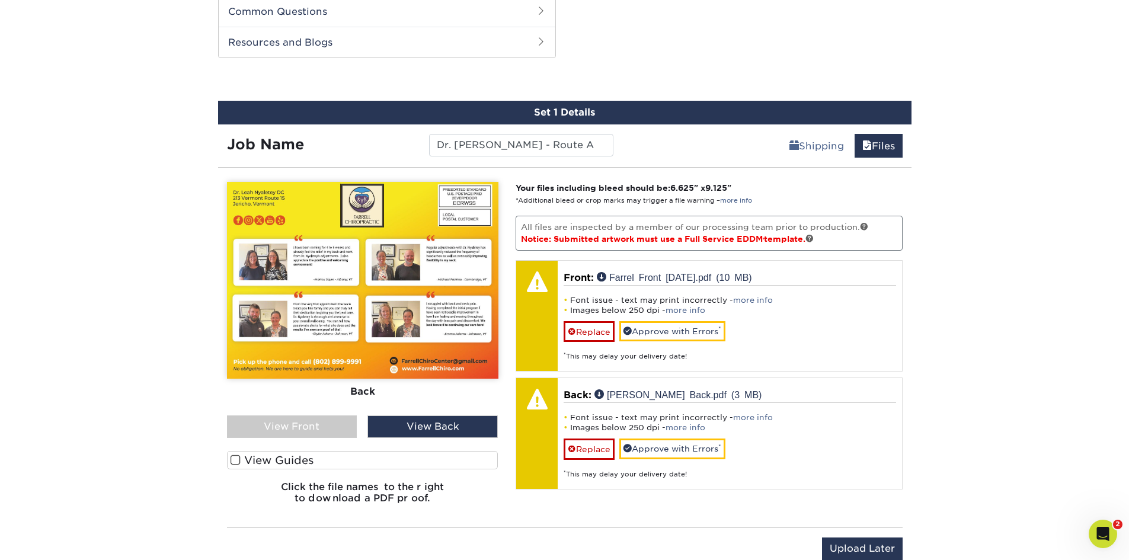
click at [319, 430] on div "View Front" at bounding box center [292, 426] width 130 height 23
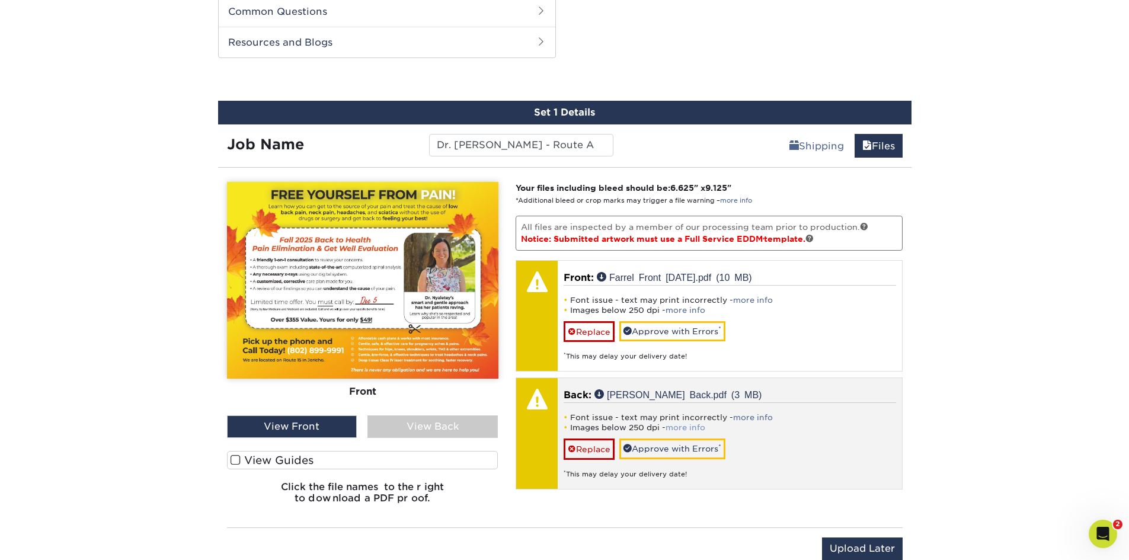
click at [683, 426] on link "more info" at bounding box center [686, 427] width 40 height 9
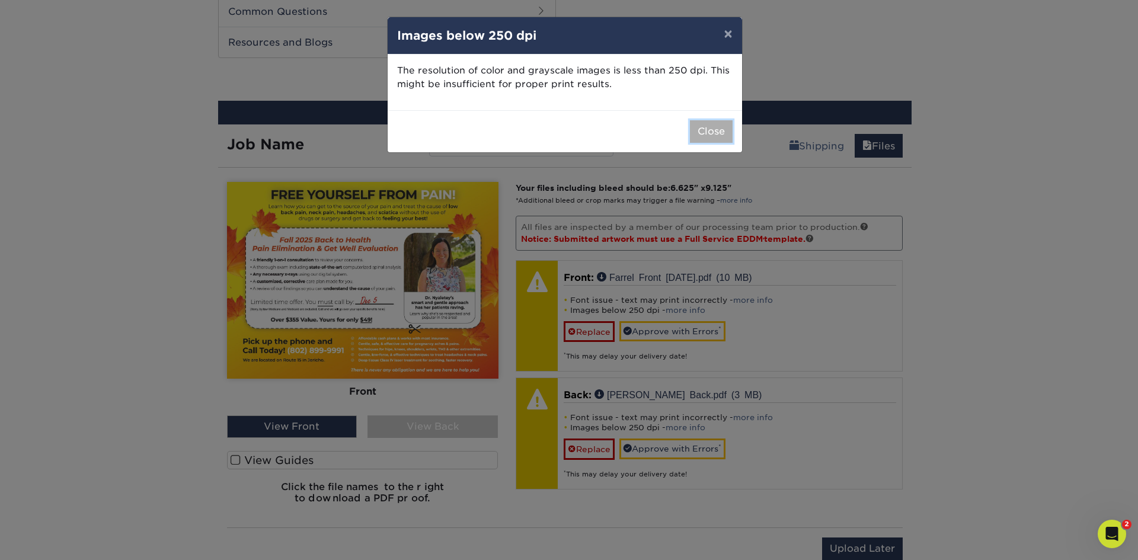
click at [708, 128] on button "Close" at bounding box center [711, 131] width 43 height 23
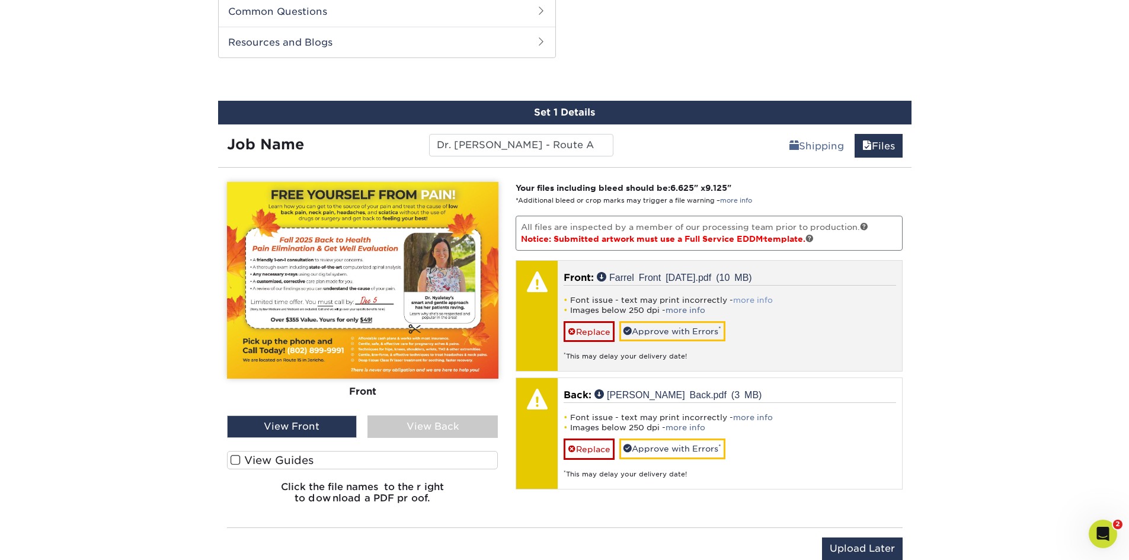
click at [749, 298] on link "more info" at bounding box center [753, 300] width 40 height 9
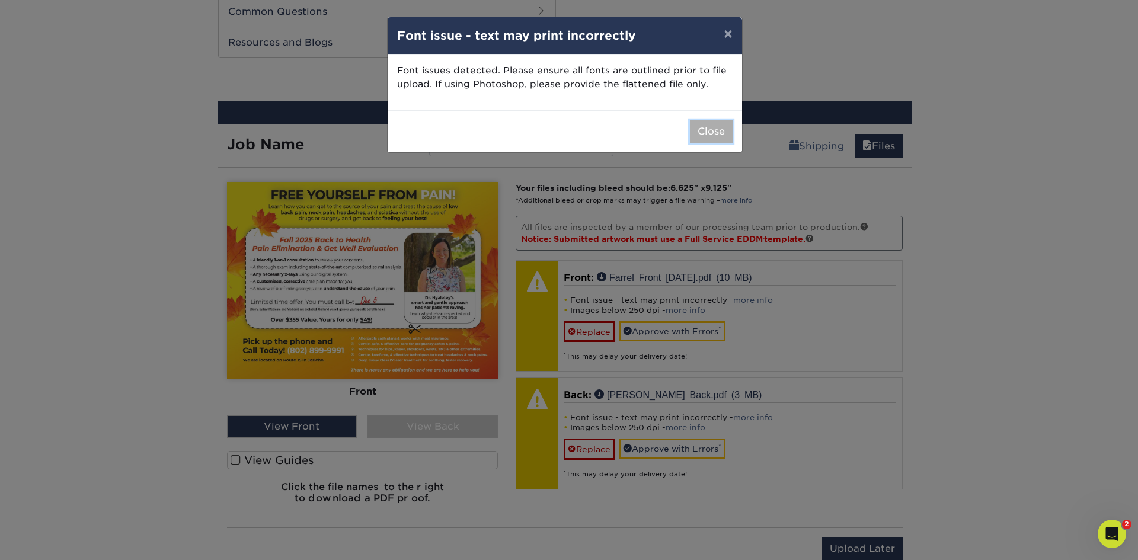
click at [713, 130] on button "Close" at bounding box center [711, 131] width 43 height 23
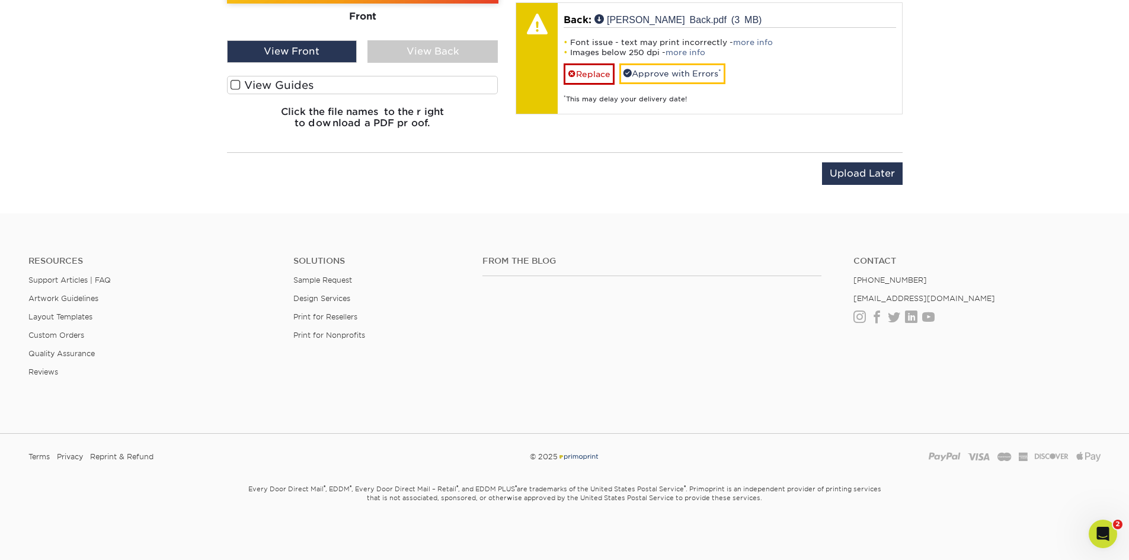
scroll to position [642, 0]
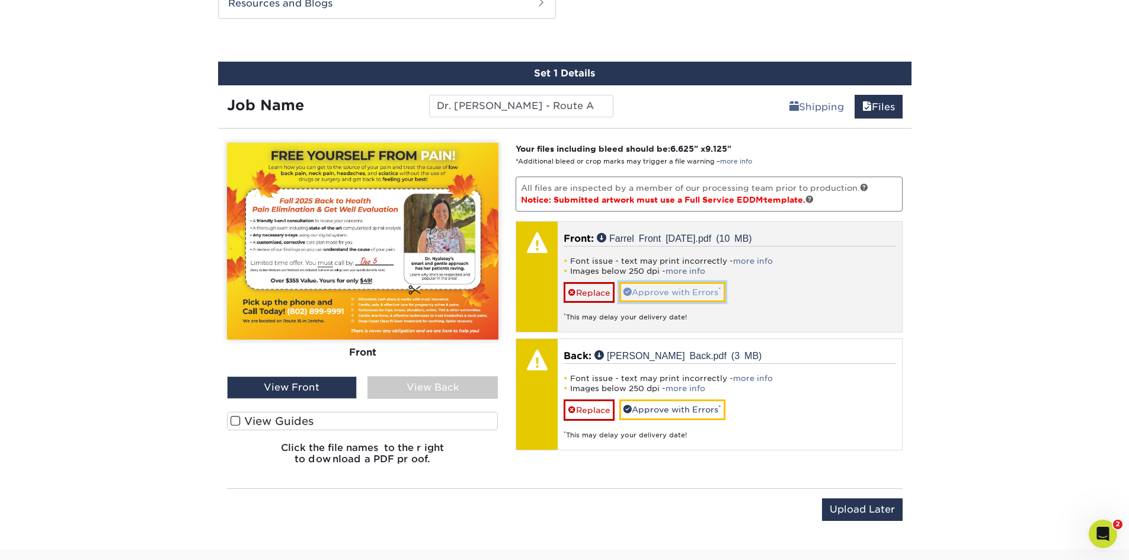
click at [676, 290] on link "Approve with Errors *" at bounding box center [672, 292] width 106 height 20
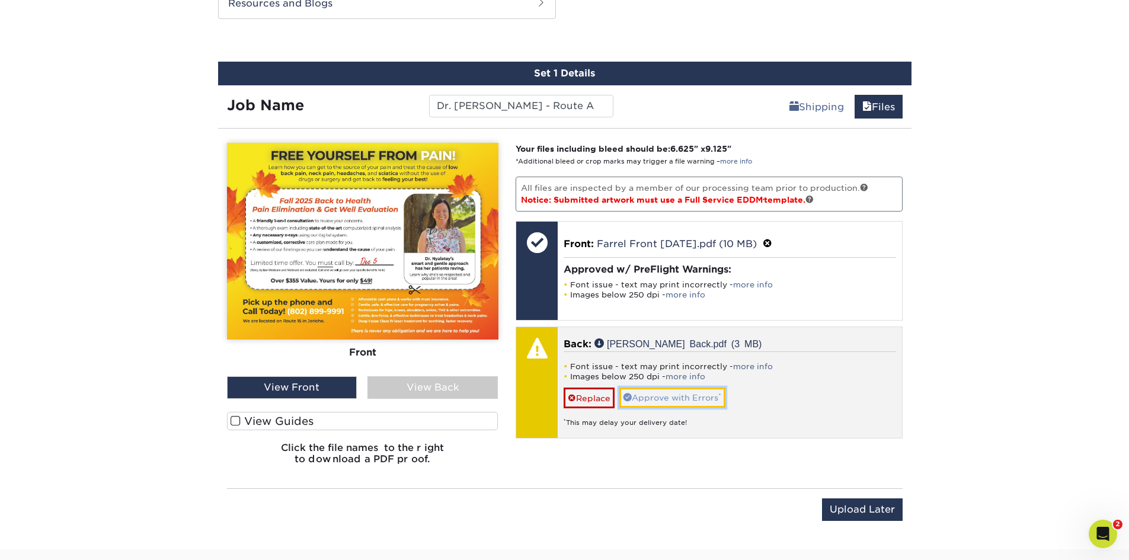
click at [669, 399] on link "Approve with Errors *" at bounding box center [672, 398] width 106 height 20
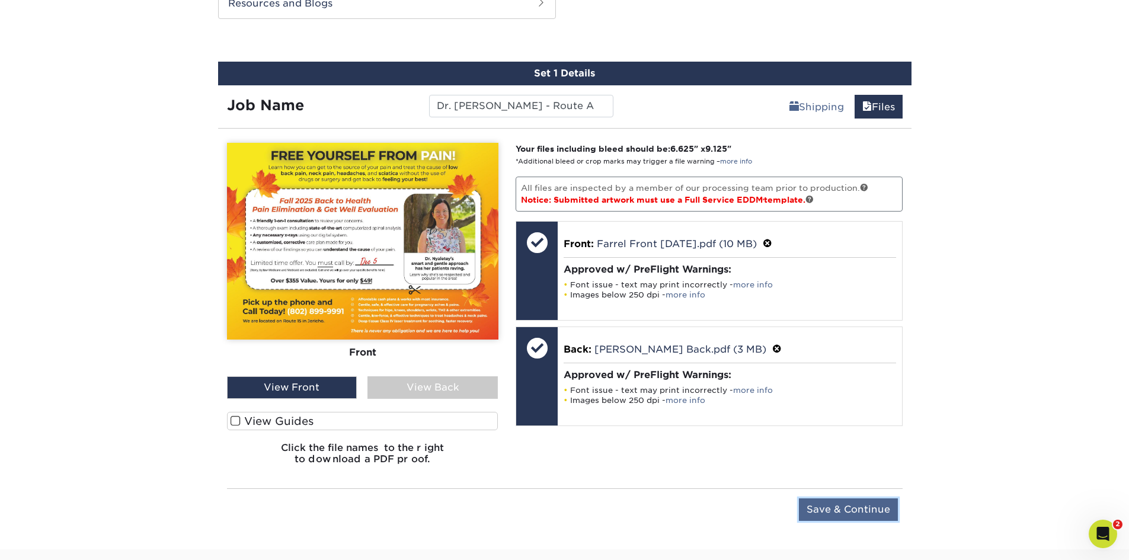
click at [834, 509] on input "Save & Continue" at bounding box center [848, 509] width 99 height 23
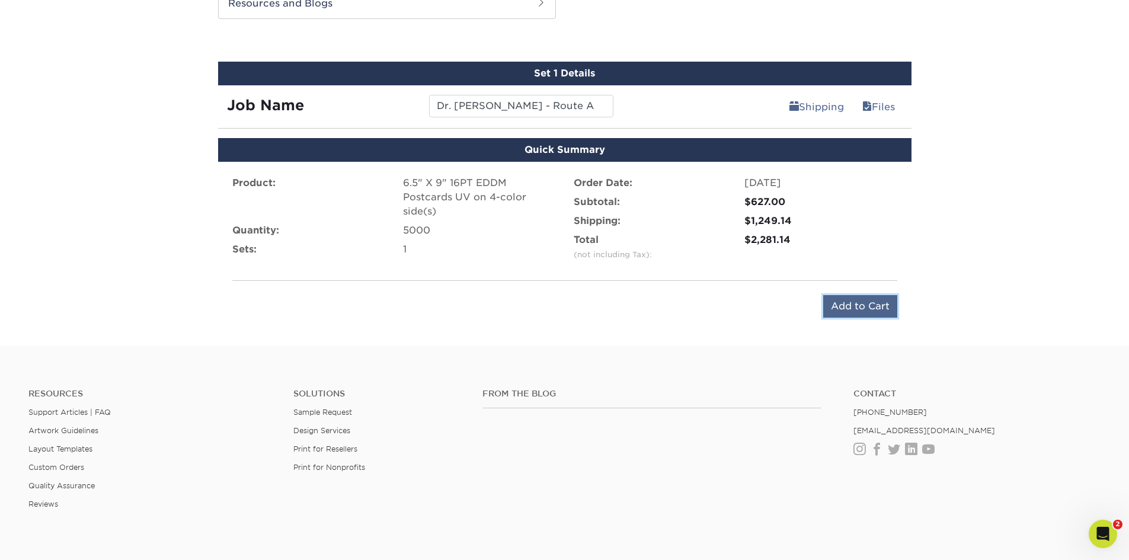
click at [861, 306] on input "Add to Cart" at bounding box center [860, 306] width 74 height 23
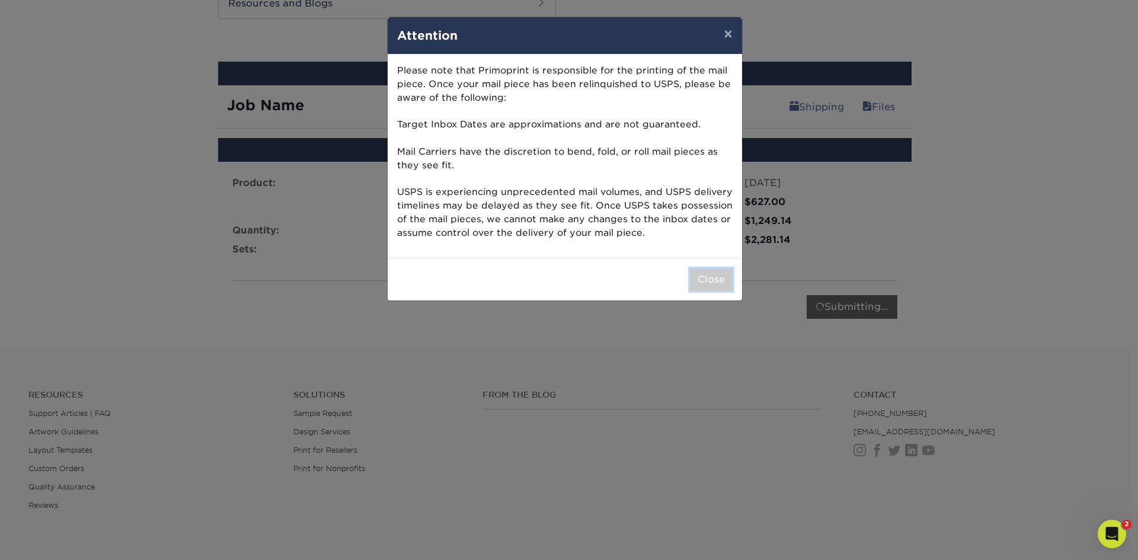
click at [715, 276] on button "Close" at bounding box center [711, 279] width 43 height 23
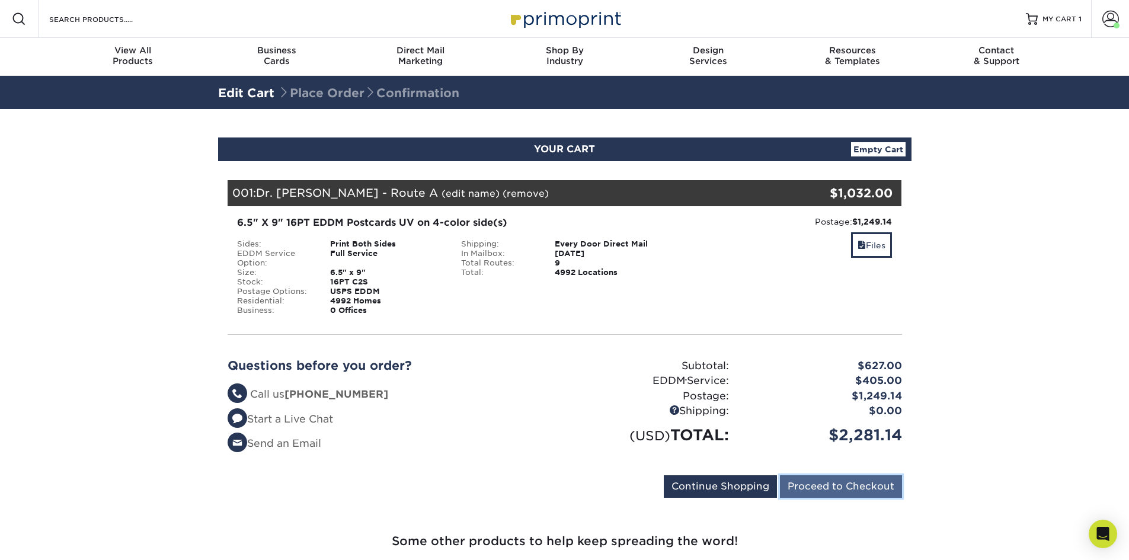
click at [832, 486] on input "Proceed to Checkout" at bounding box center [841, 486] width 122 height 23
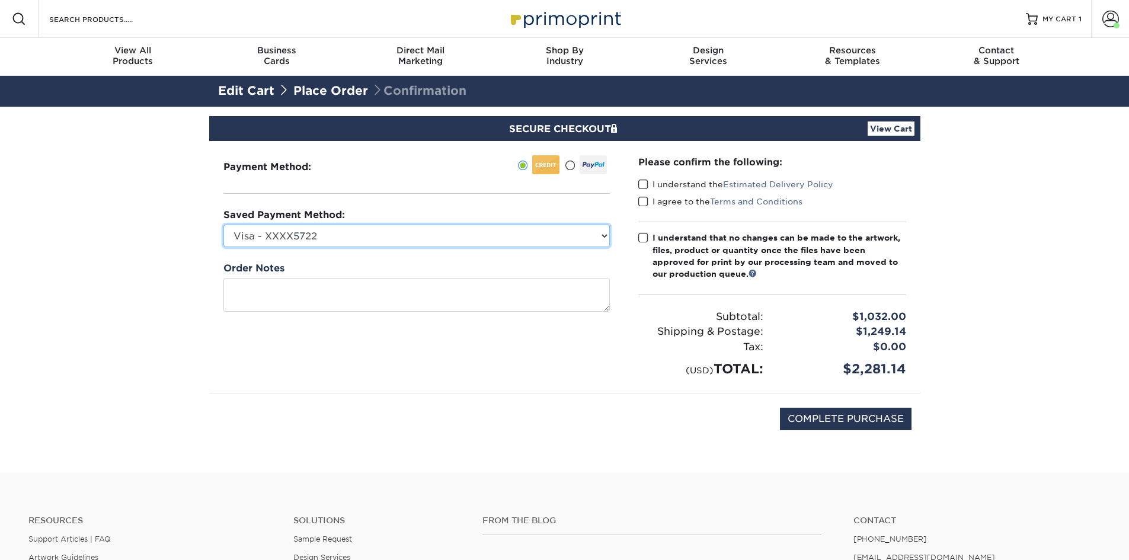
click at [402, 236] on select "Visa - XXXX5722 Visa - XXXX2575 Visa - XXXX7657 New Credit Card" at bounding box center [416, 236] width 386 height 23
select select "75080"
click at [223, 225] on select "Visa - XXXX5722 Visa - XXXX2575 Visa - XXXX7657 New Credit Card" at bounding box center [416, 236] width 386 height 23
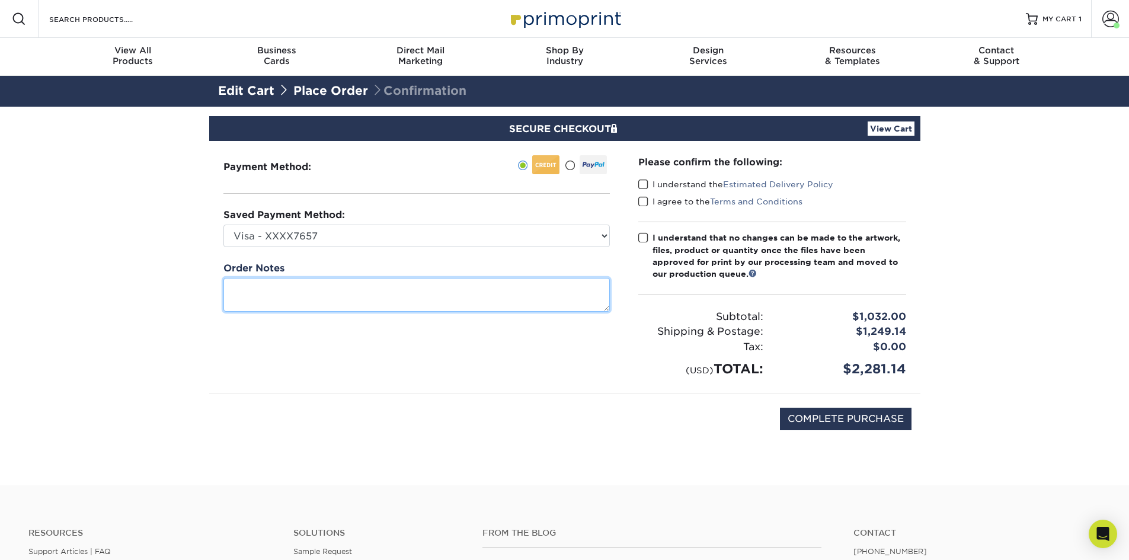
click at [362, 286] on textarea at bounding box center [416, 295] width 386 height 34
type textarea "Please check over to ensure its all good. Thank you!"
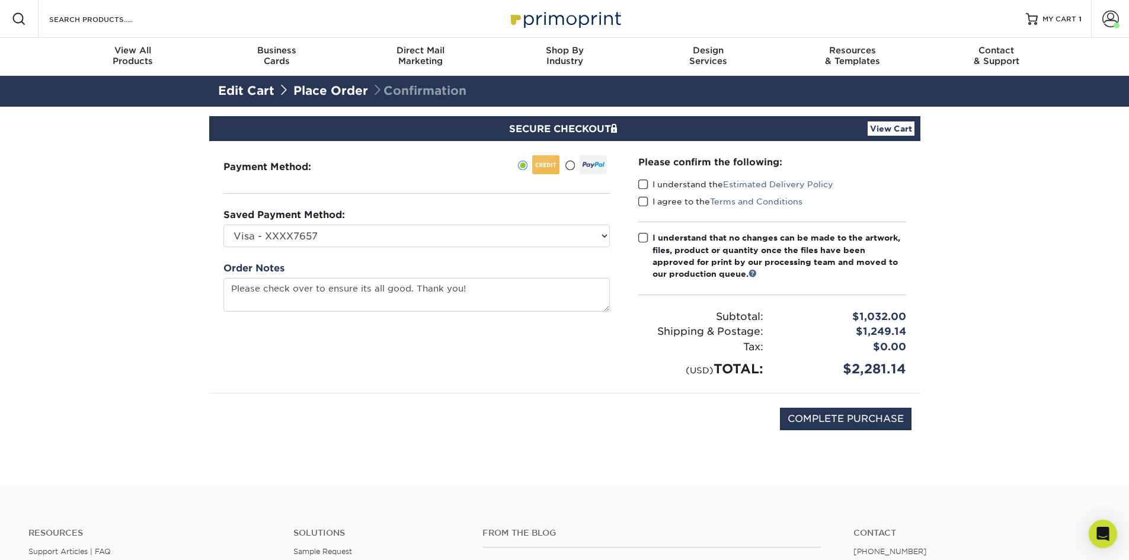
drag, startPoint x: 644, startPoint y: 187, endPoint x: 642, endPoint y: 202, distance: 14.3
click at [643, 187] on span at bounding box center [643, 184] width 10 height 11
click at [0, 0] on input "I understand the Estimated Delivery Policy" at bounding box center [0, 0] width 0 height 0
click at [642, 204] on span at bounding box center [643, 201] width 10 height 11
click at [0, 0] on input "I agree to the Terms and Conditions" at bounding box center [0, 0] width 0 height 0
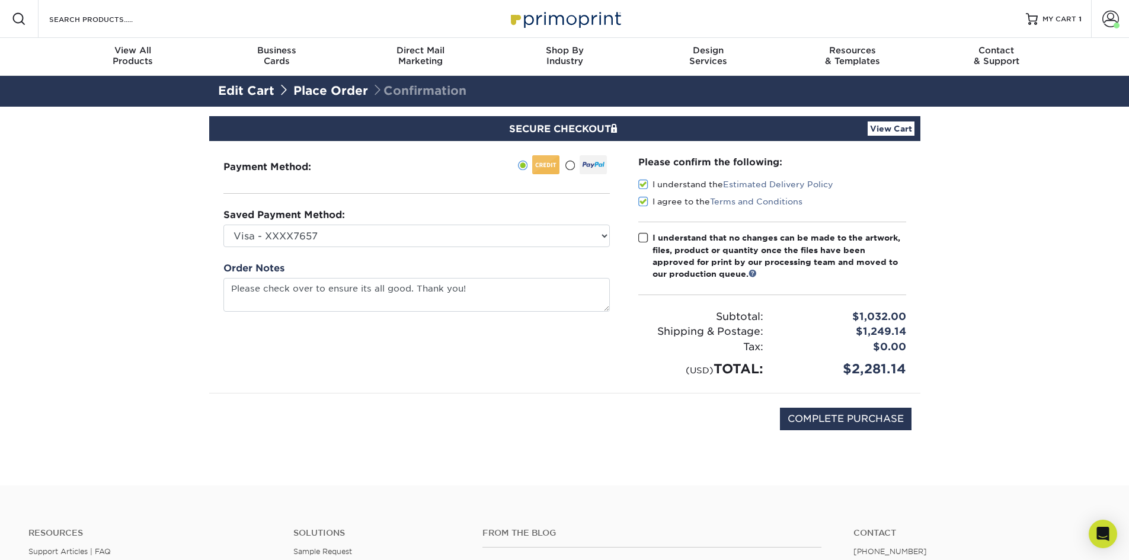
click at [645, 237] on span at bounding box center [643, 237] width 10 height 11
click at [0, 0] on input "I understand that no changes can be made to the artwork, files, product or quan…" at bounding box center [0, 0] width 0 height 0
click at [828, 417] on input "COMPLETE PURCHASE" at bounding box center [846, 419] width 132 height 23
type input "PROCESSING, PLEASE WAIT..."
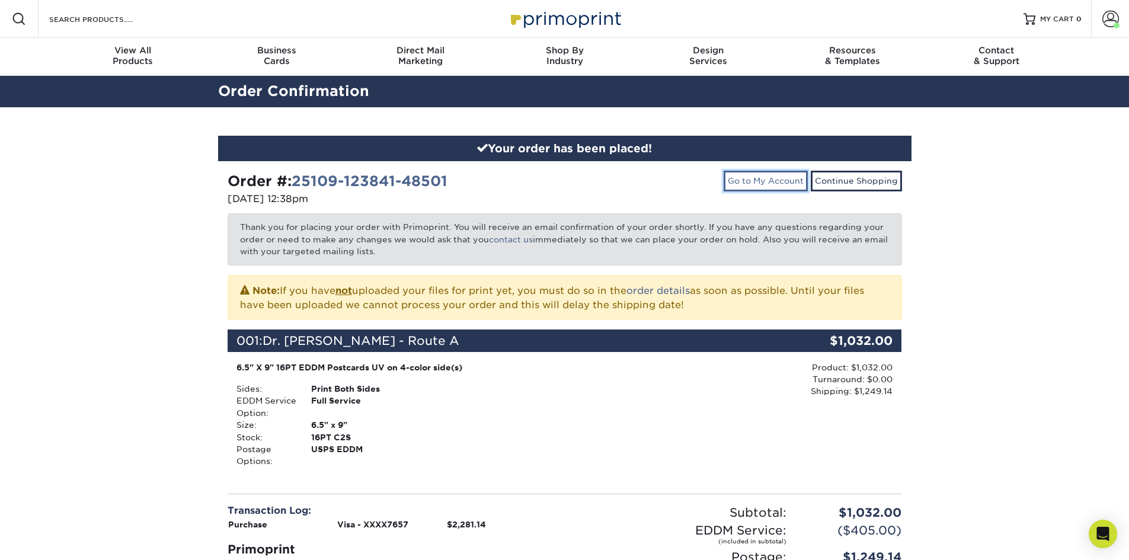
click at [772, 185] on link "Go to My Account" at bounding box center [766, 181] width 84 height 20
